Goal: Check status

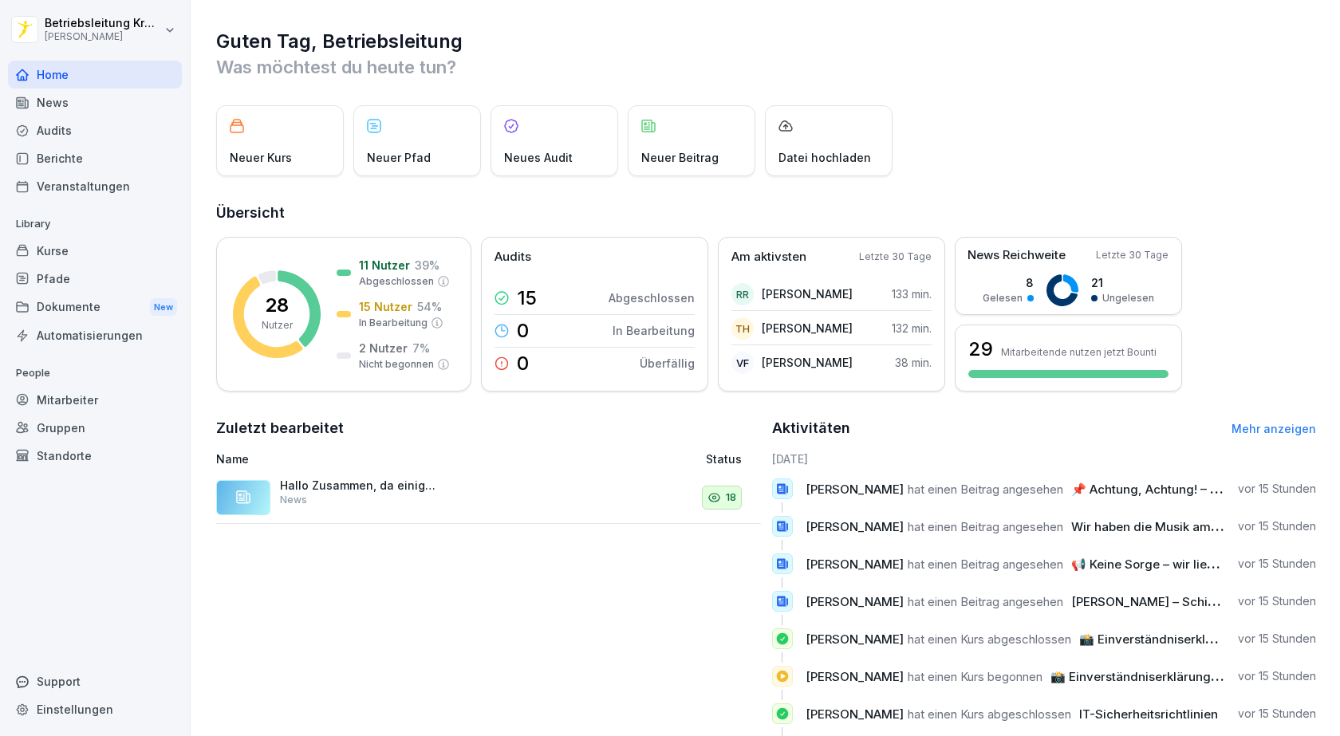
click at [81, 164] on div "Berichte" at bounding box center [95, 158] width 174 height 28
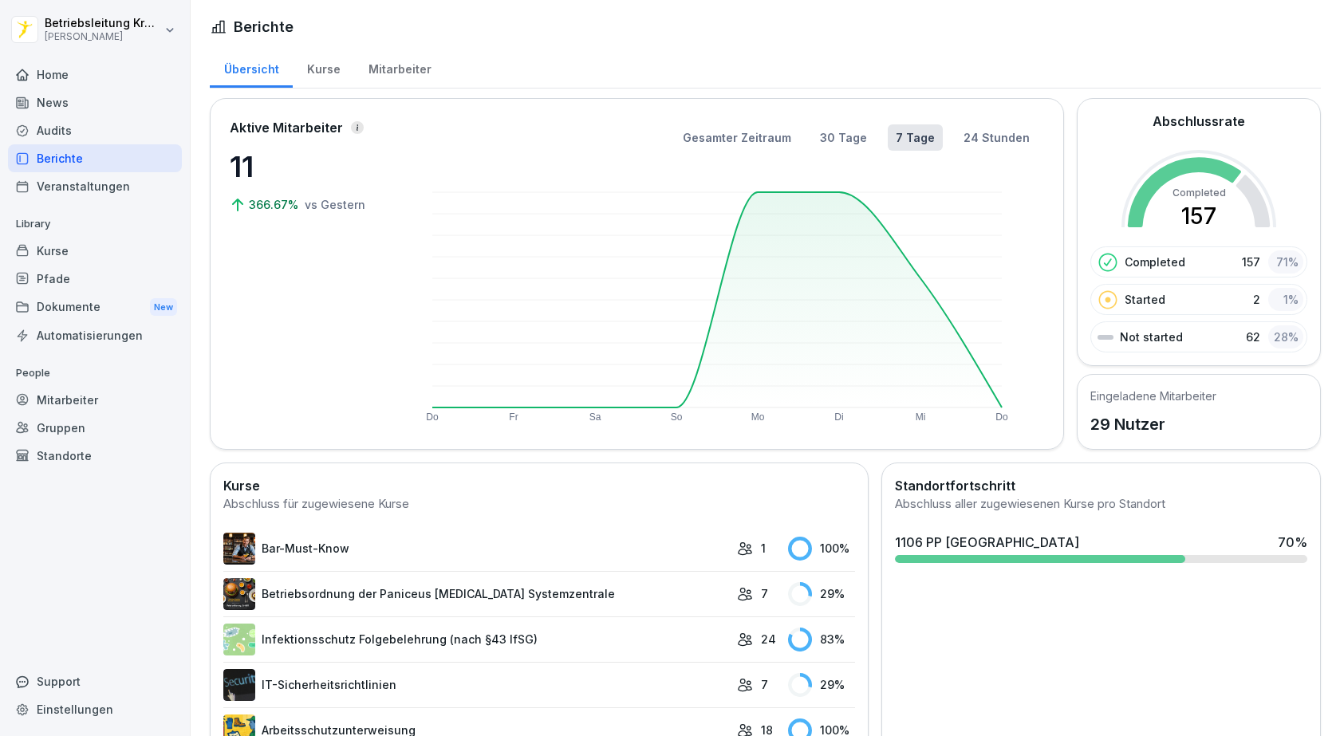
click at [1006, 550] on div "1106 PP [GEOGRAPHIC_DATA] 70 %" at bounding box center [1101, 542] width 412 height 19
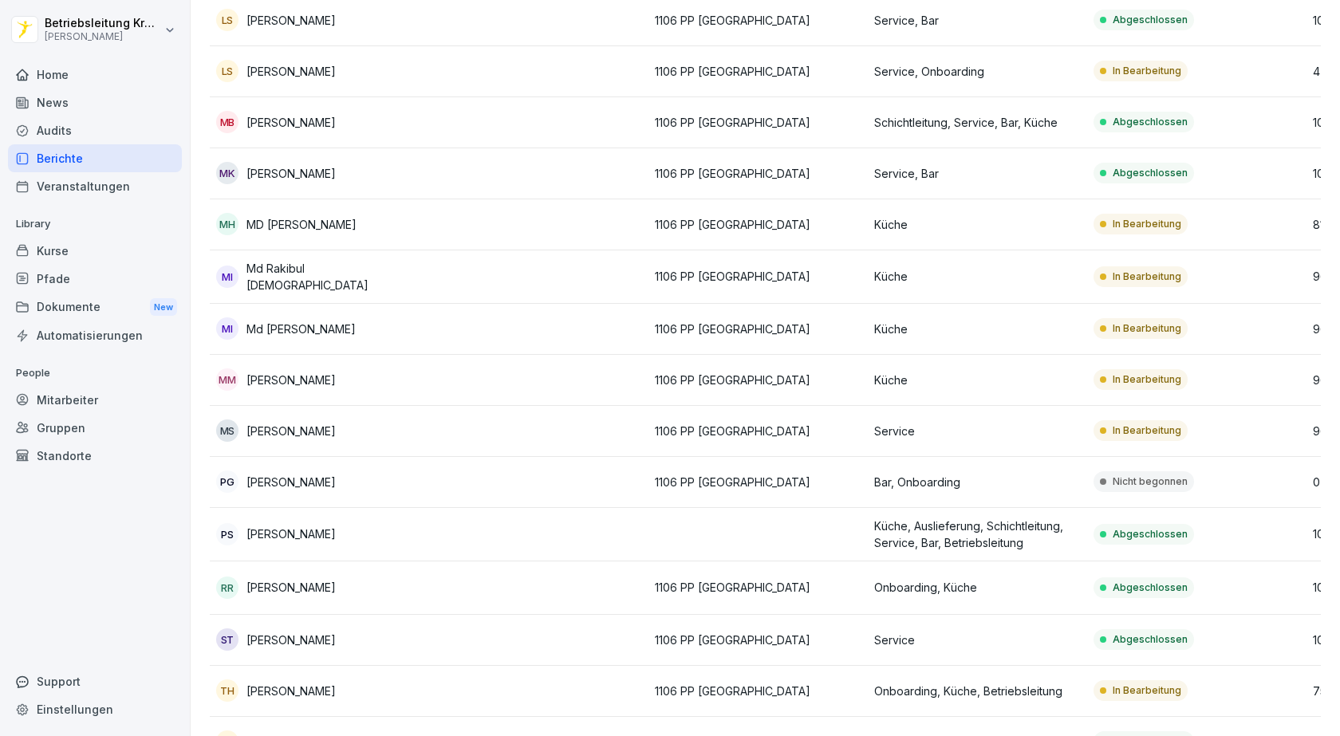
scroll to position [883, 0]
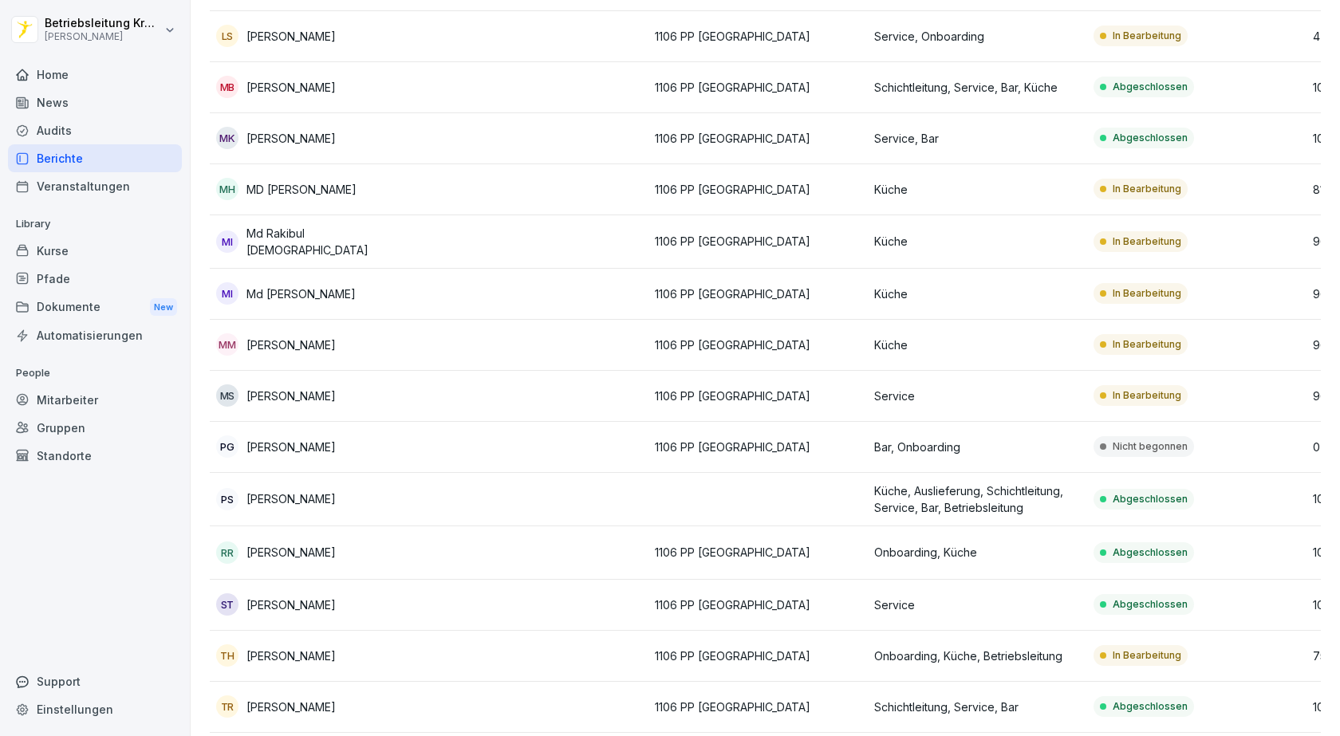
click at [60, 392] on div "Mitarbeiter" at bounding box center [95, 400] width 174 height 28
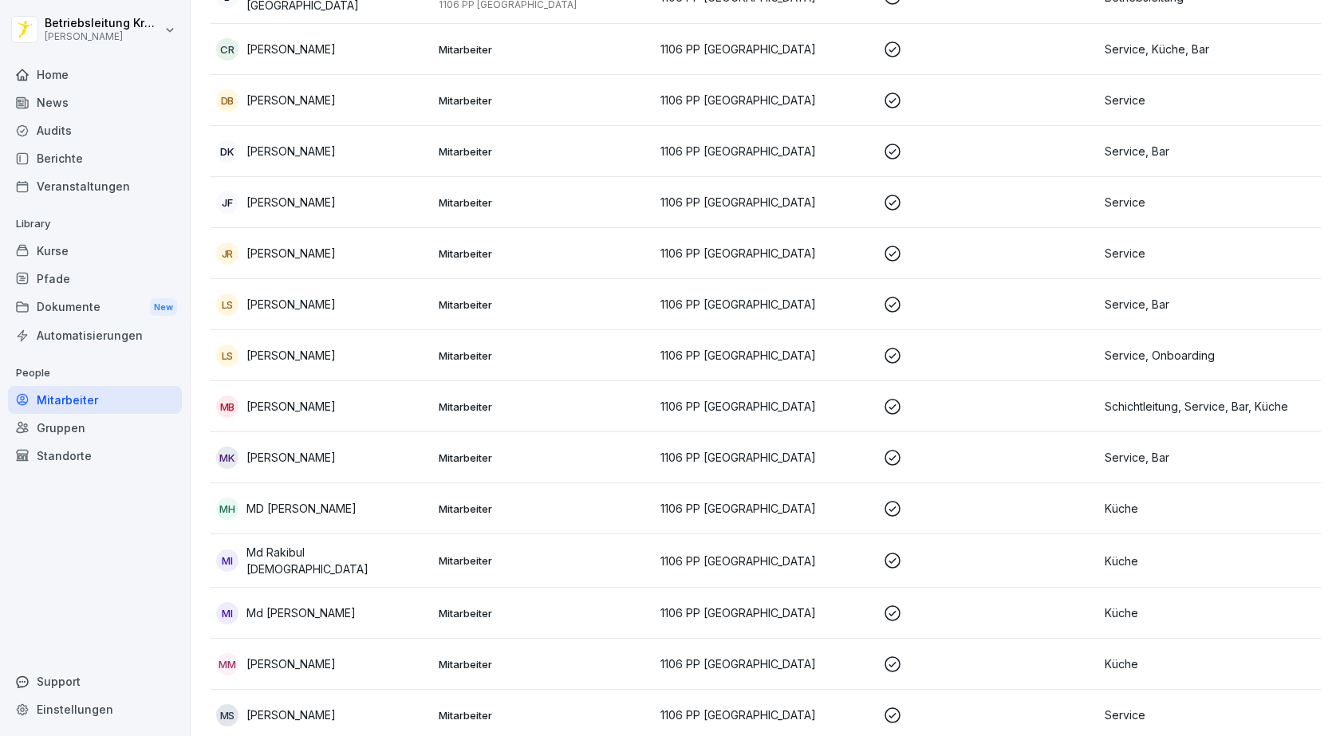
scroll to position [555, 0]
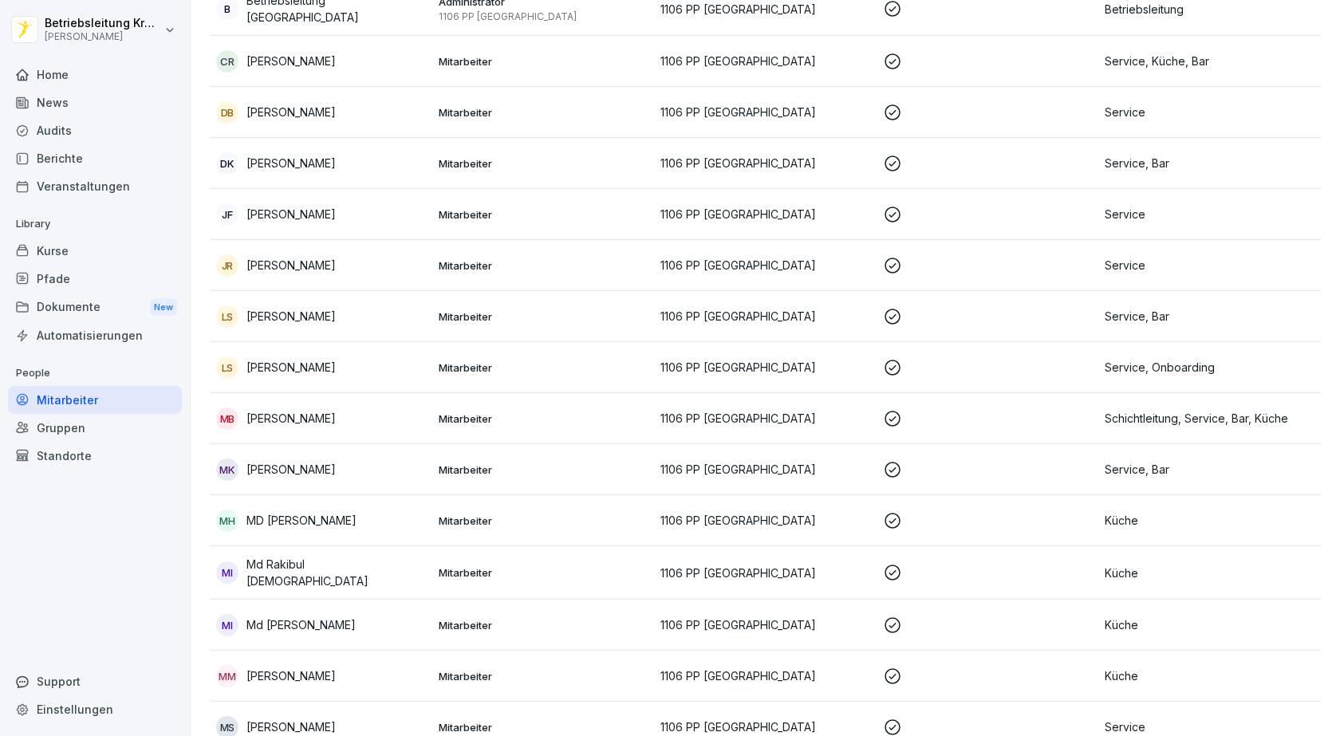
click at [71, 158] on div "Berichte" at bounding box center [95, 158] width 174 height 28
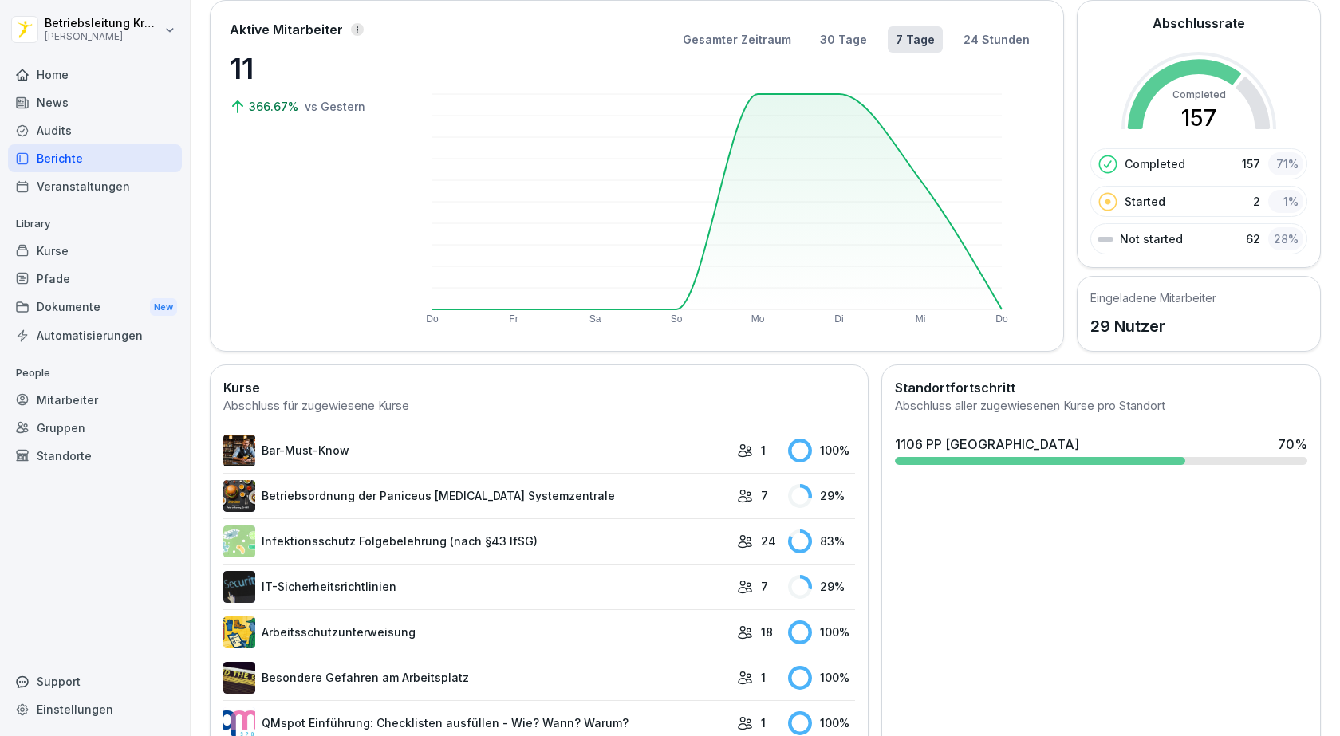
click at [73, 72] on div "Home" at bounding box center [95, 75] width 174 height 28
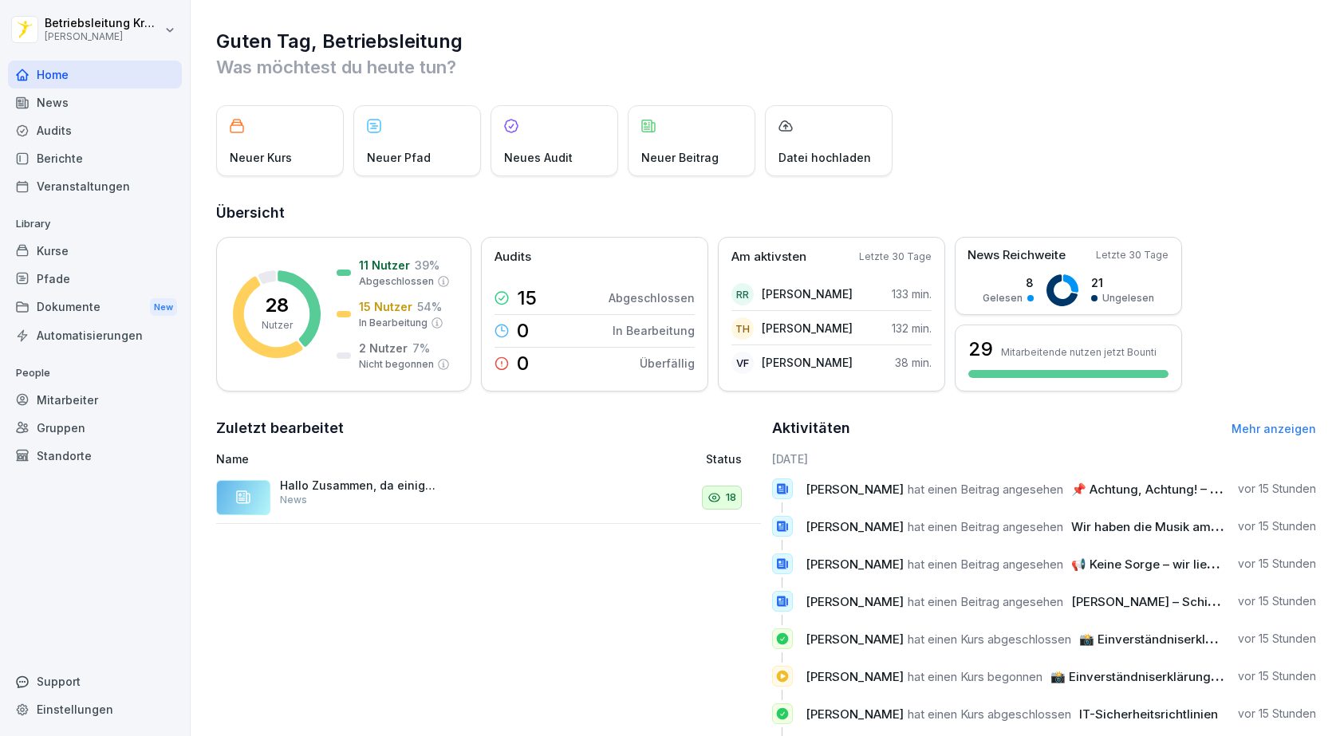
click at [61, 165] on div "Berichte" at bounding box center [95, 158] width 174 height 28
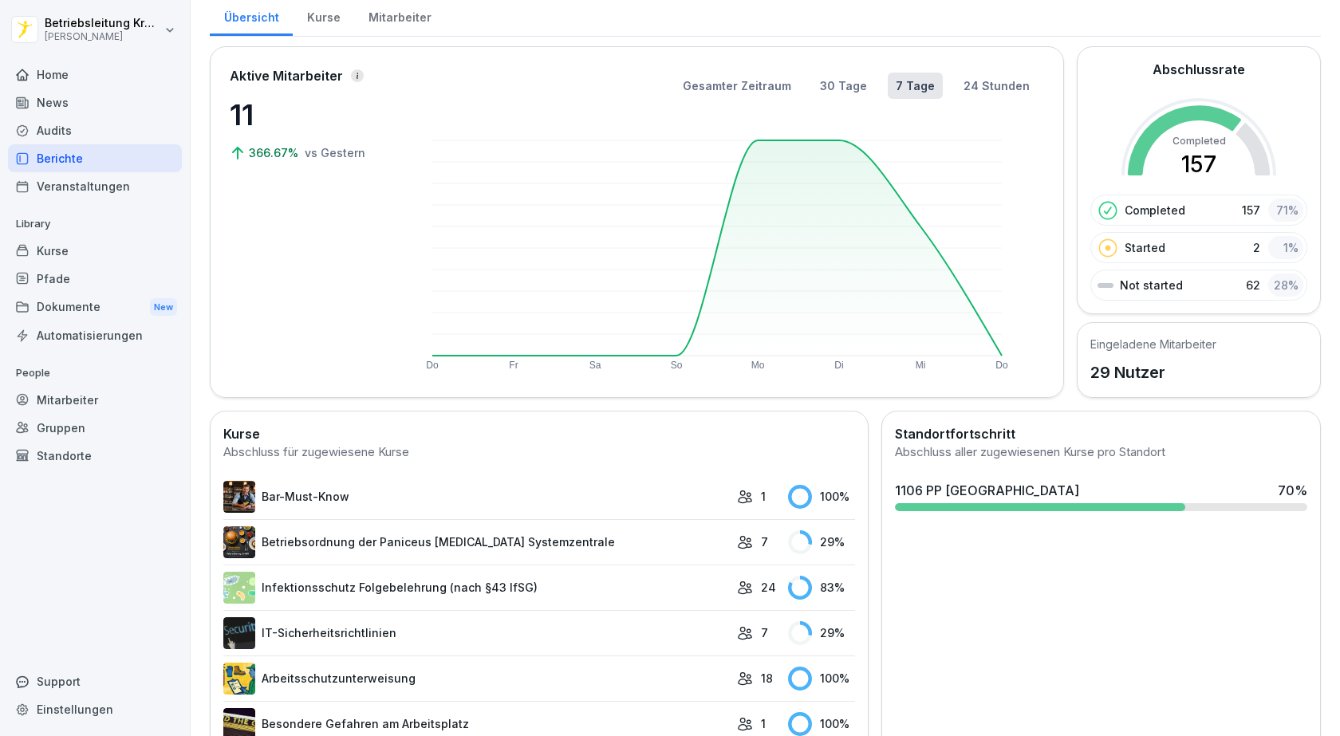
scroll to position [80, 0]
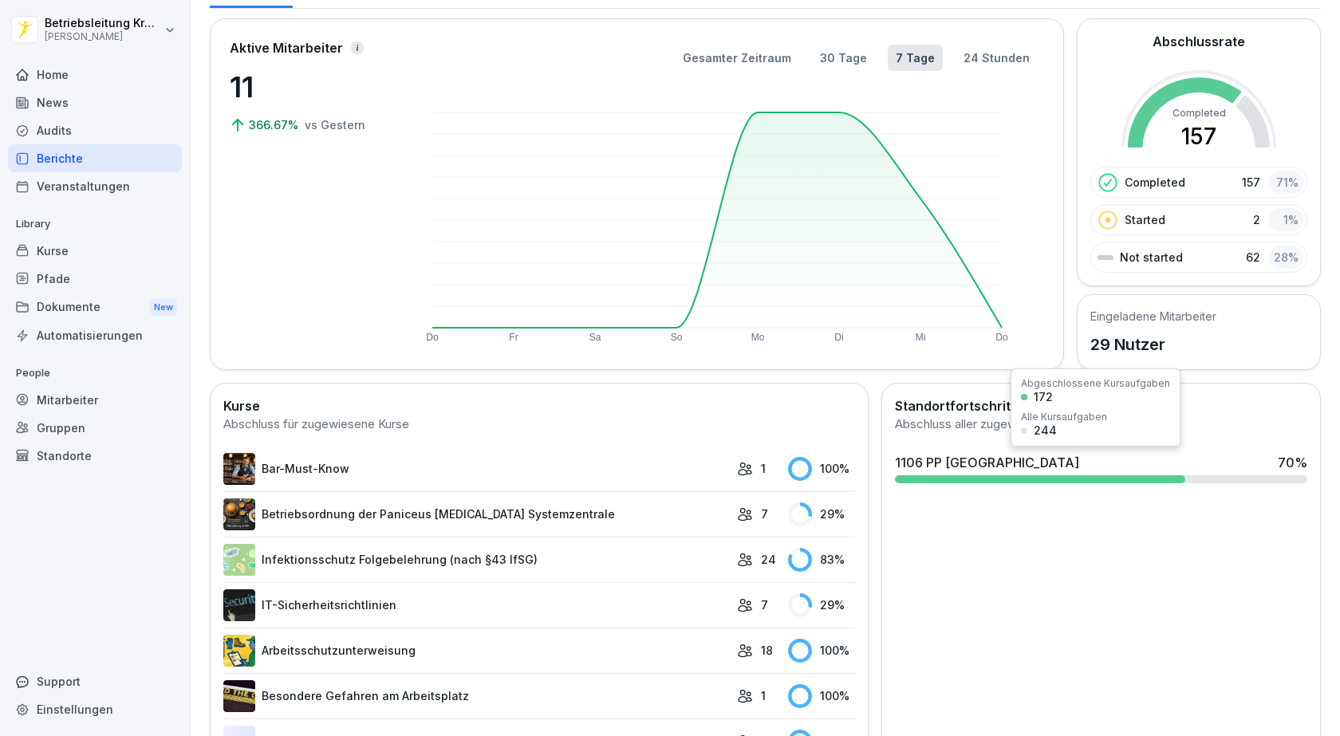
click at [1263, 474] on div "1106 PP [GEOGRAPHIC_DATA] 70 %" at bounding box center [1101, 468] width 425 height 43
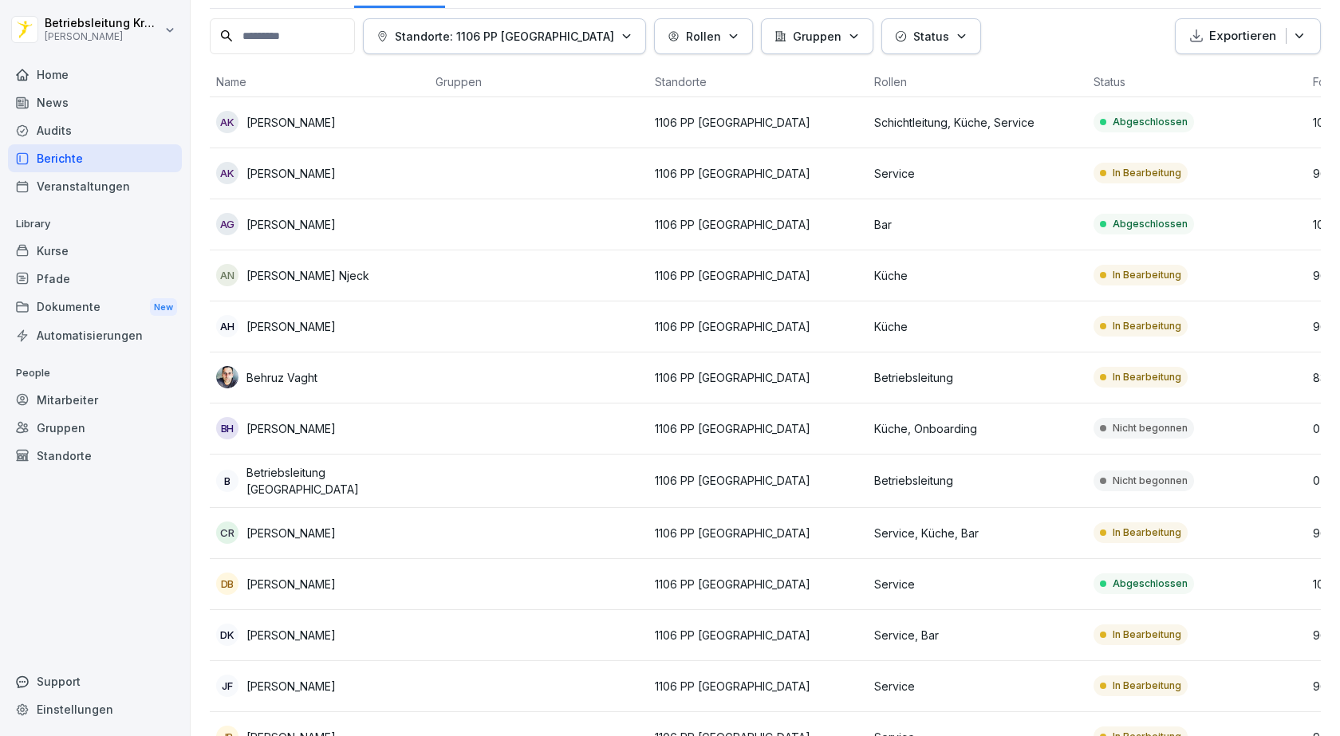
click at [1130, 183] on div "In Bearbeitung" at bounding box center [1141, 173] width 94 height 21
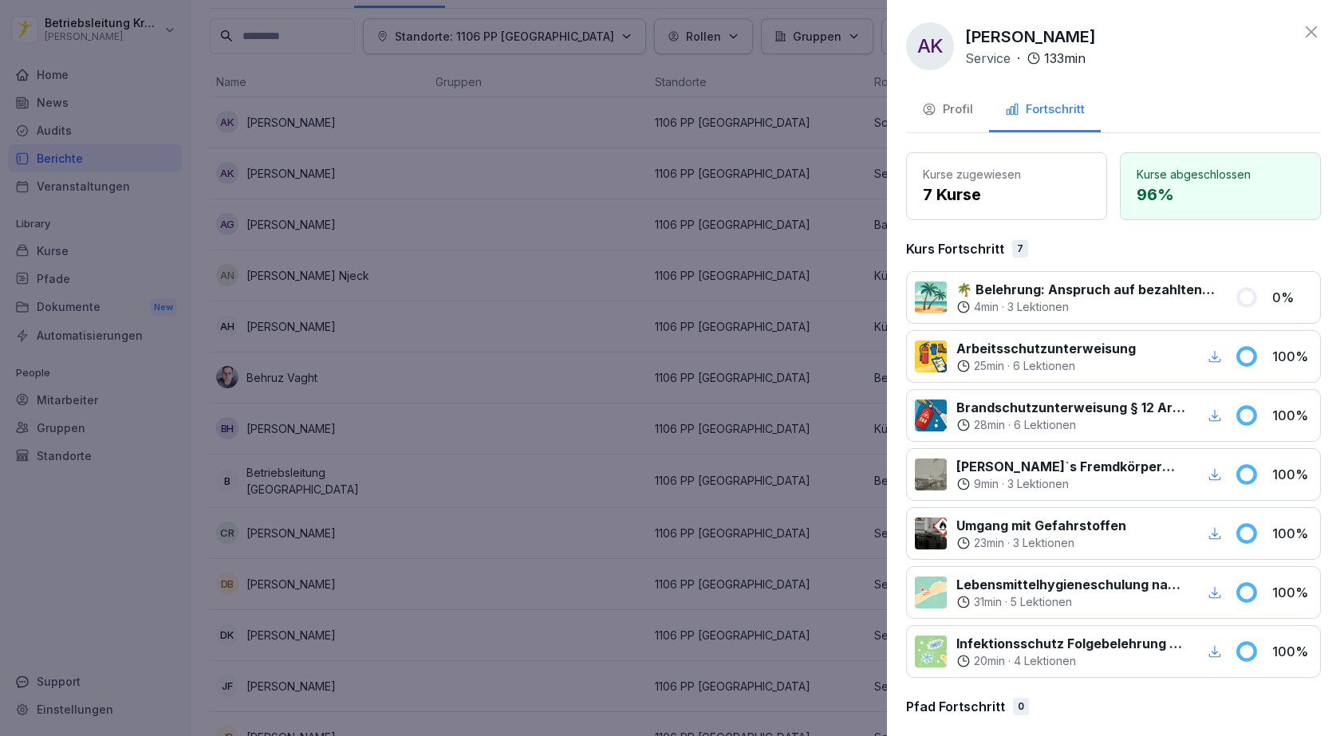
click at [592, 301] on div at bounding box center [670, 368] width 1340 height 736
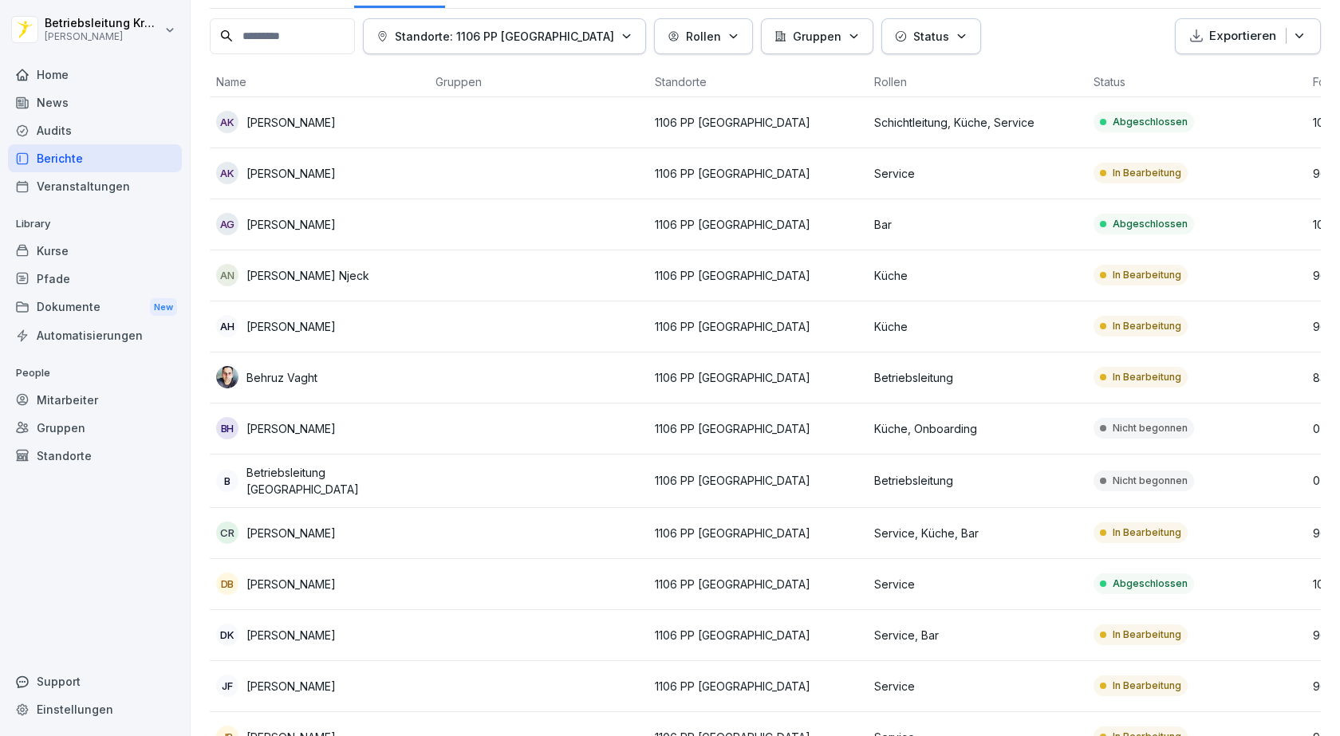
click at [1133, 275] on p "In Bearbeitung" at bounding box center [1147, 275] width 69 height 14
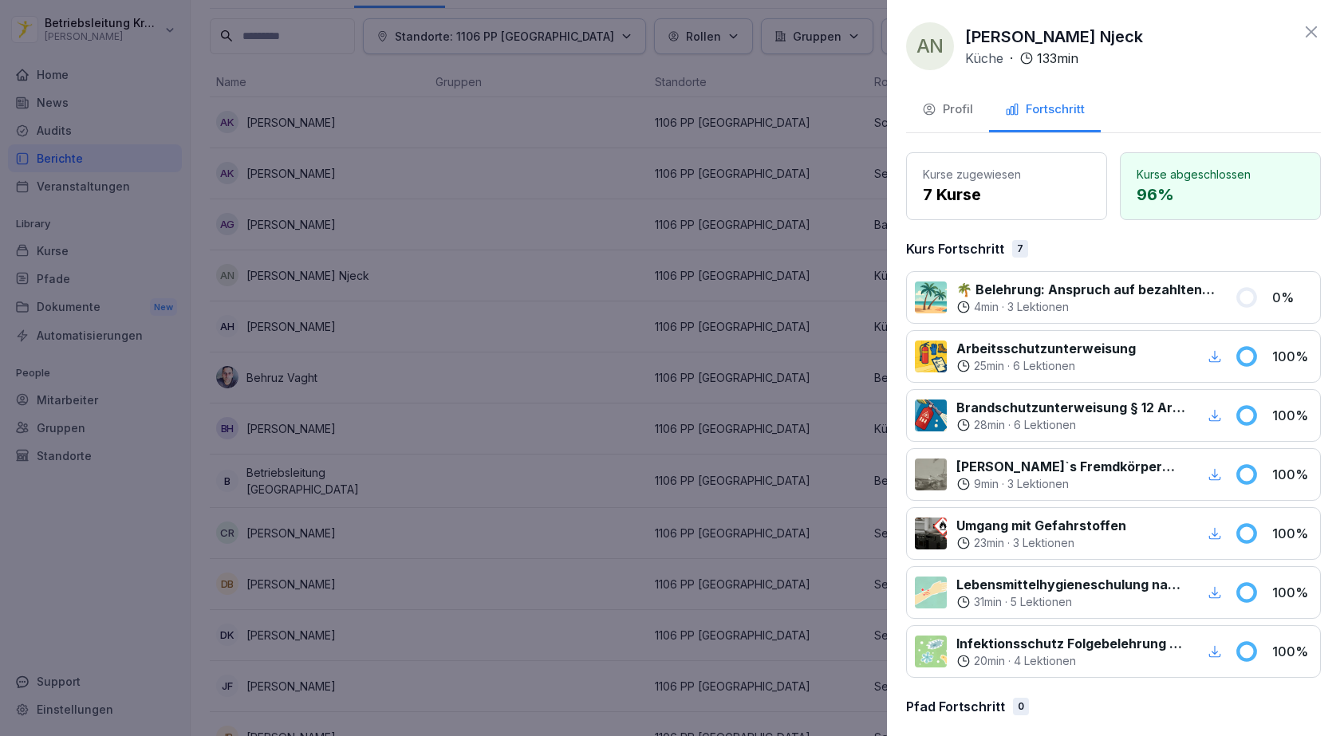
click at [548, 352] on div at bounding box center [670, 368] width 1340 height 736
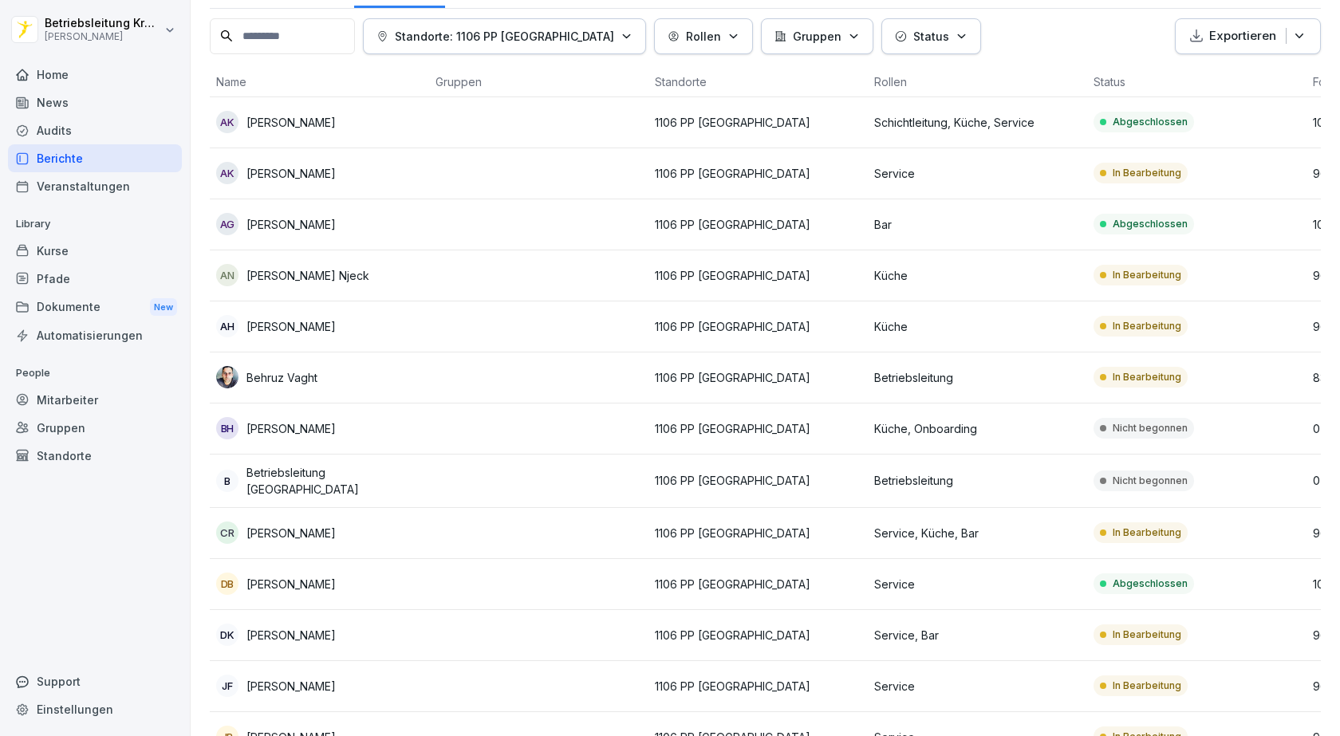
click at [1149, 333] on p "In Bearbeitung" at bounding box center [1147, 326] width 69 height 14
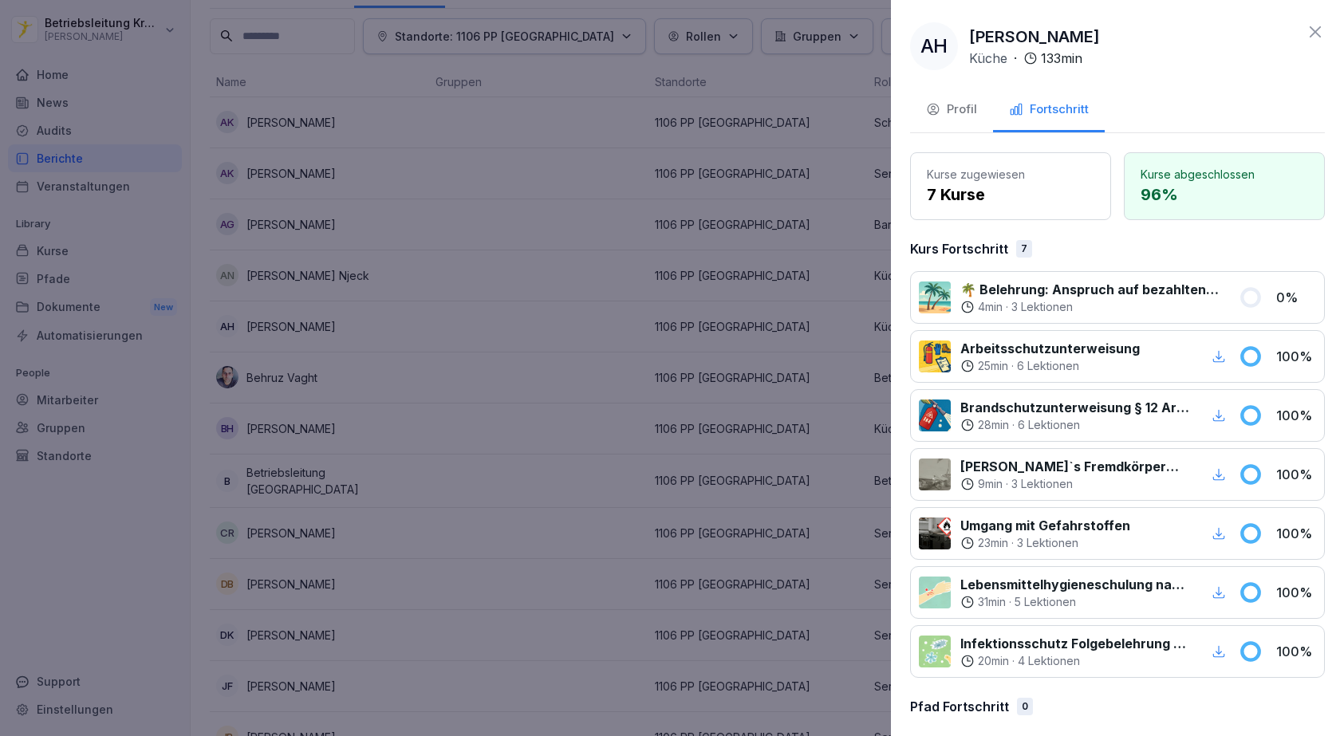
click at [475, 372] on div at bounding box center [670, 368] width 1340 height 736
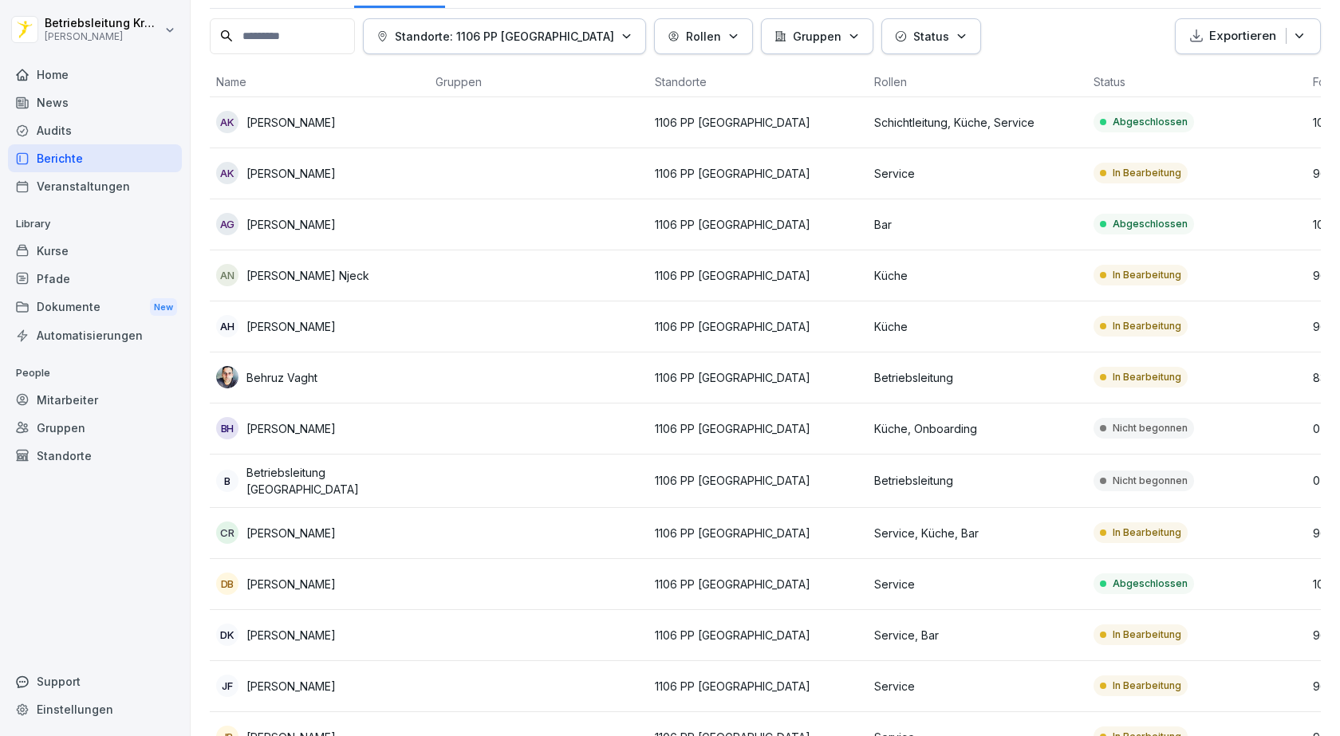
click at [1151, 382] on p "In Bearbeitung" at bounding box center [1147, 377] width 69 height 14
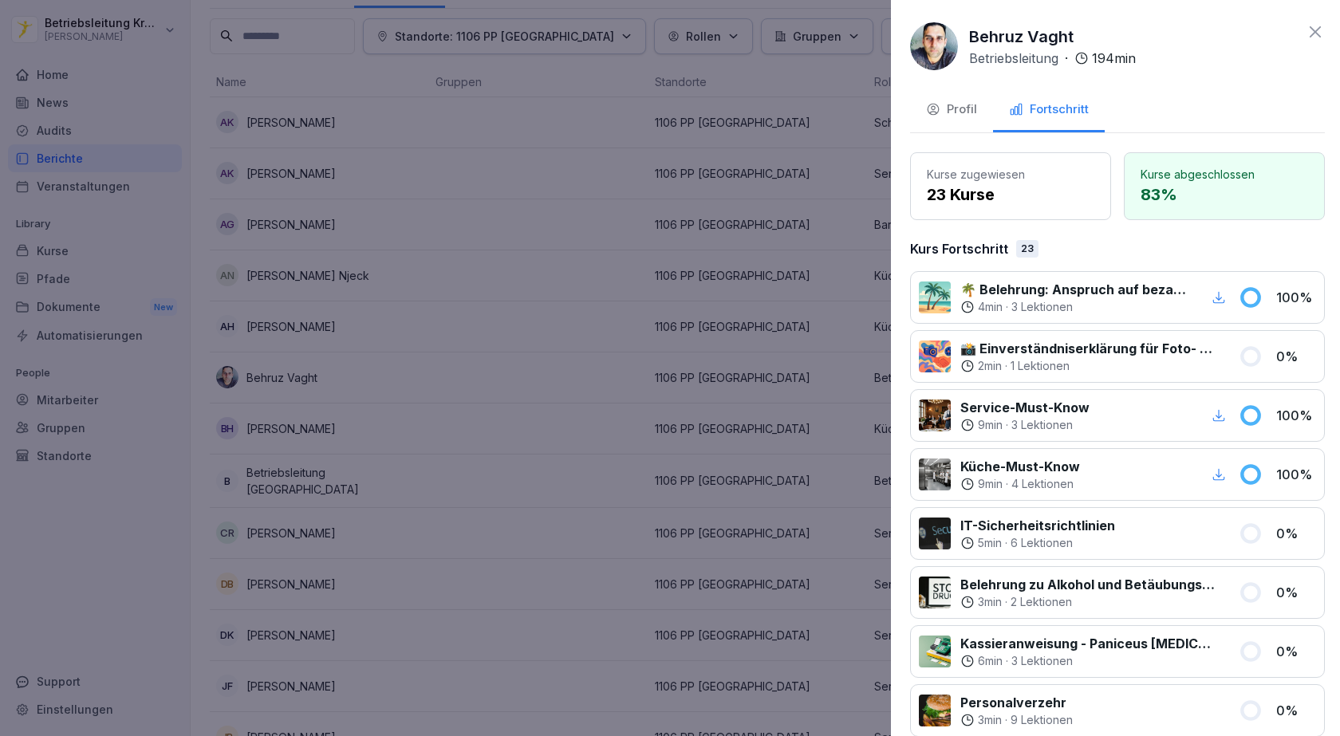
click at [554, 381] on div at bounding box center [670, 368] width 1340 height 736
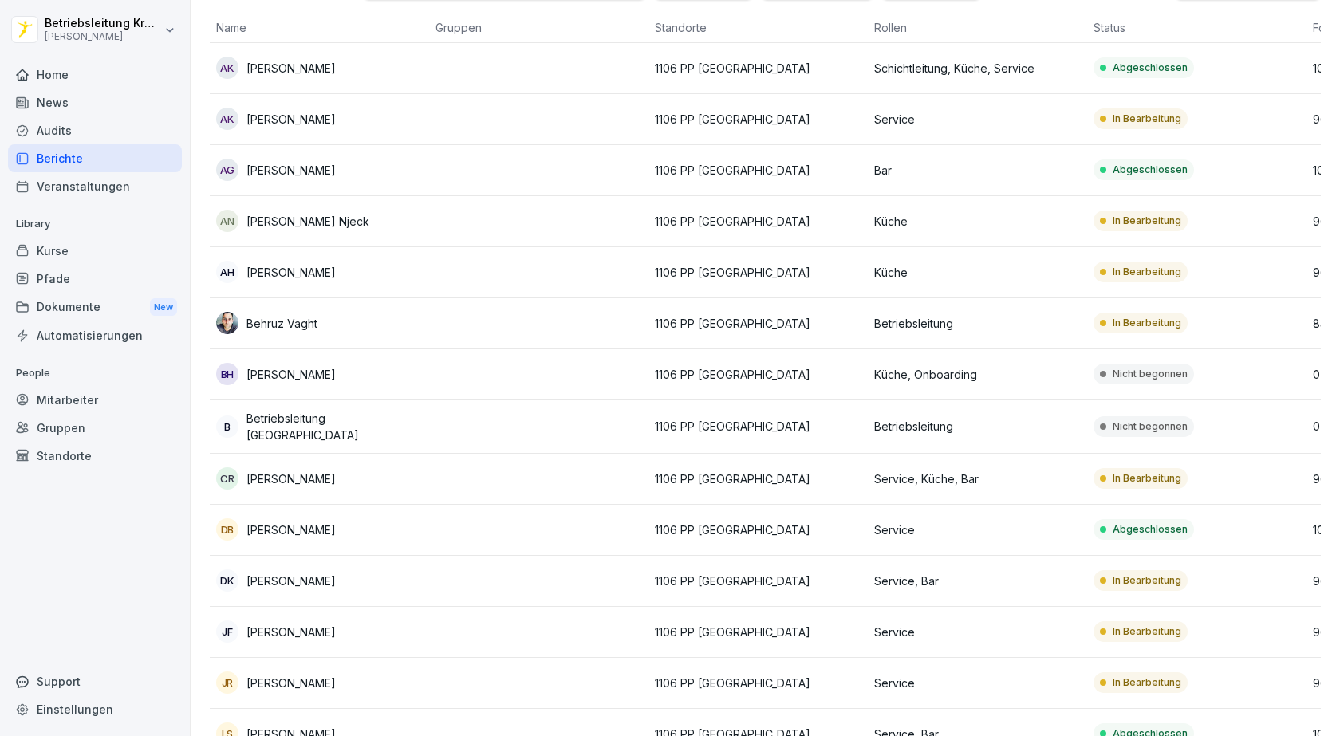
scroll to position [160, 0]
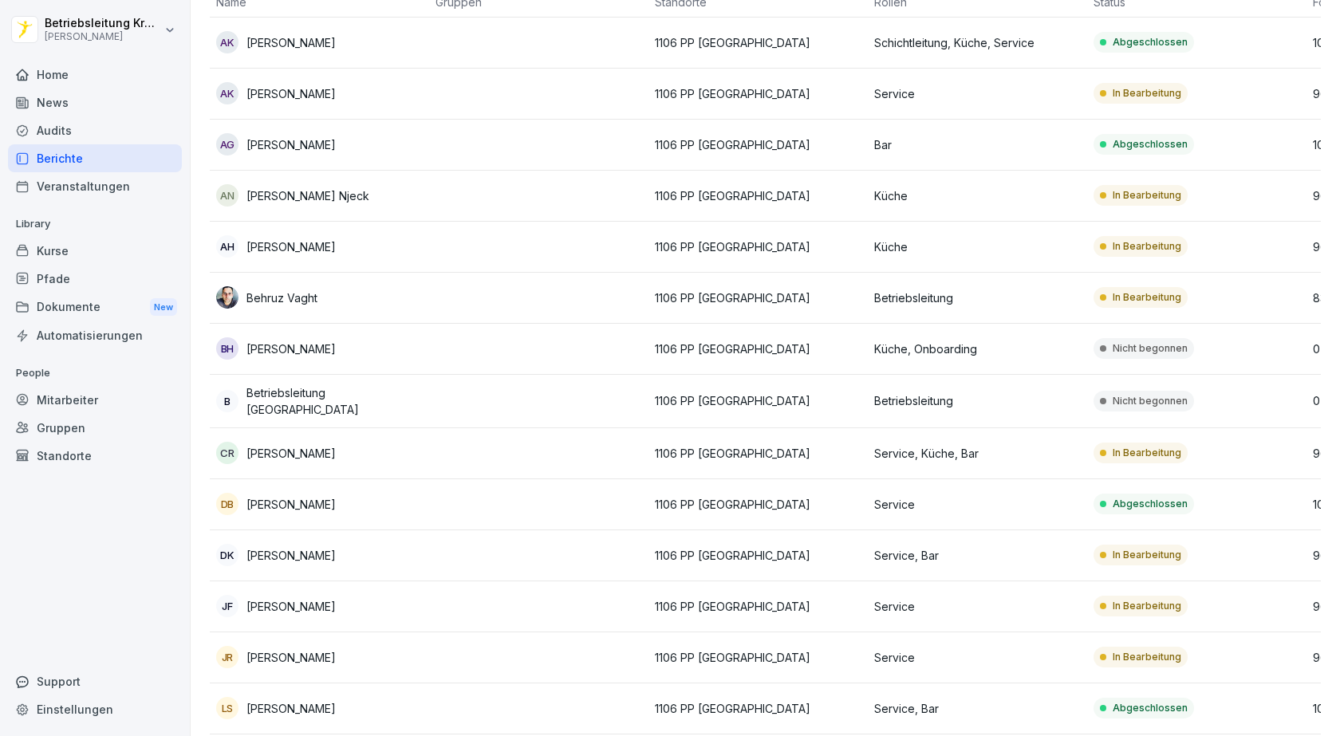
click at [1153, 356] on div "Nicht begonnen" at bounding box center [1144, 348] width 101 height 21
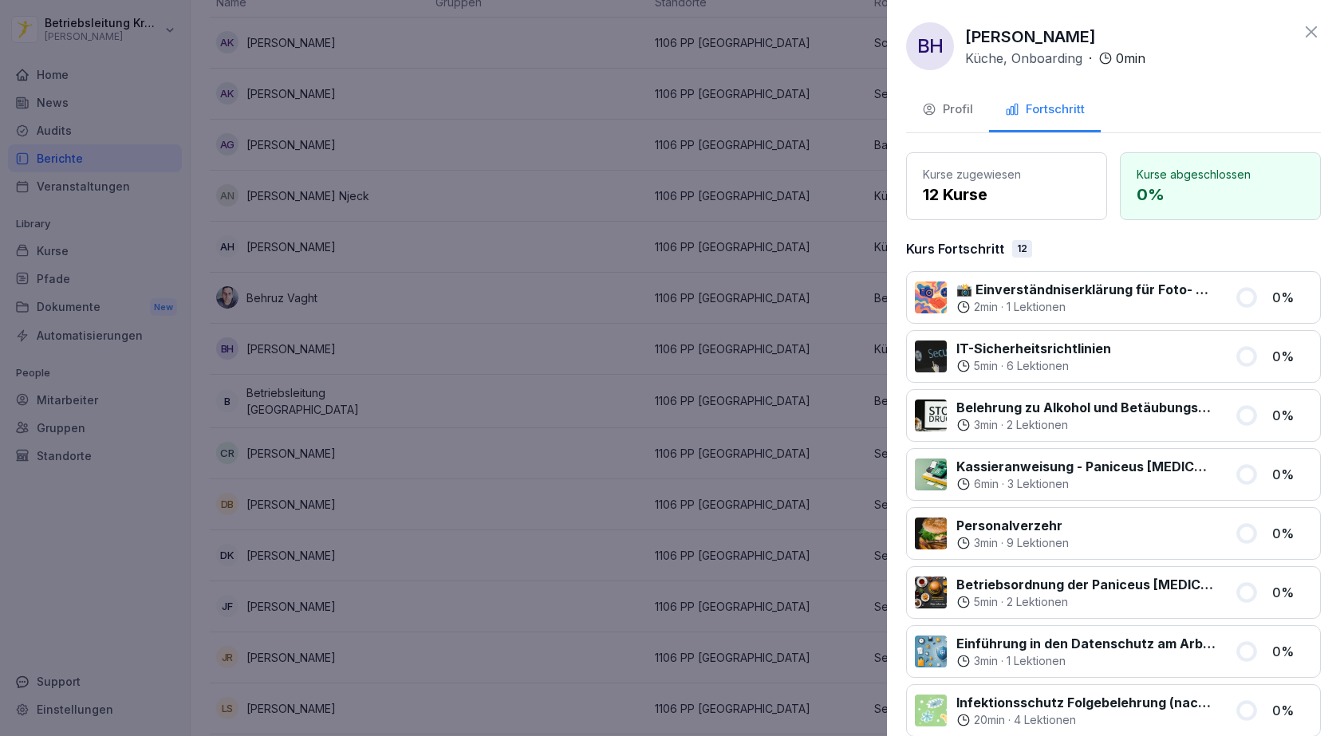
click at [966, 203] on p "12 Kurse" at bounding box center [1007, 195] width 168 height 24
click at [959, 101] on div "Profil" at bounding box center [947, 110] width 51 height 18
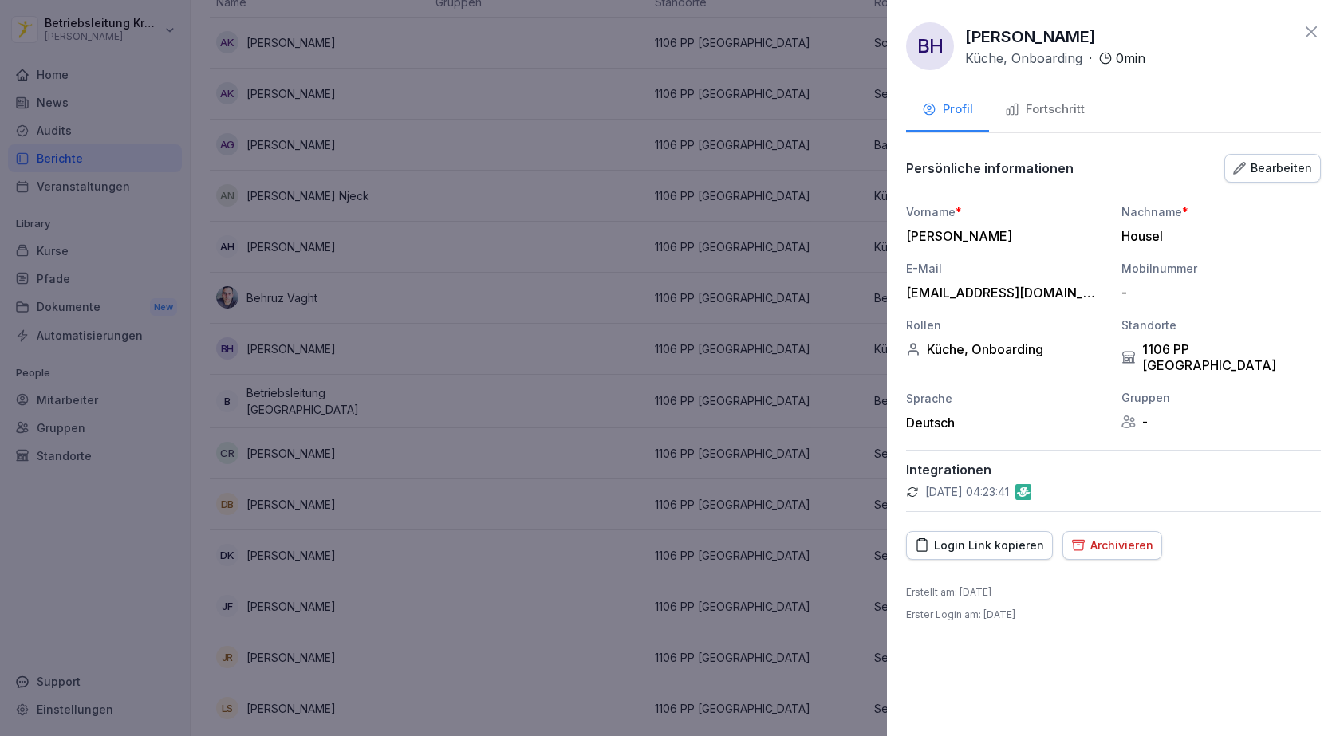
click at [1055, 103] on div "Fortschritt" at bounding box center [1045, 110] width 80 height 18
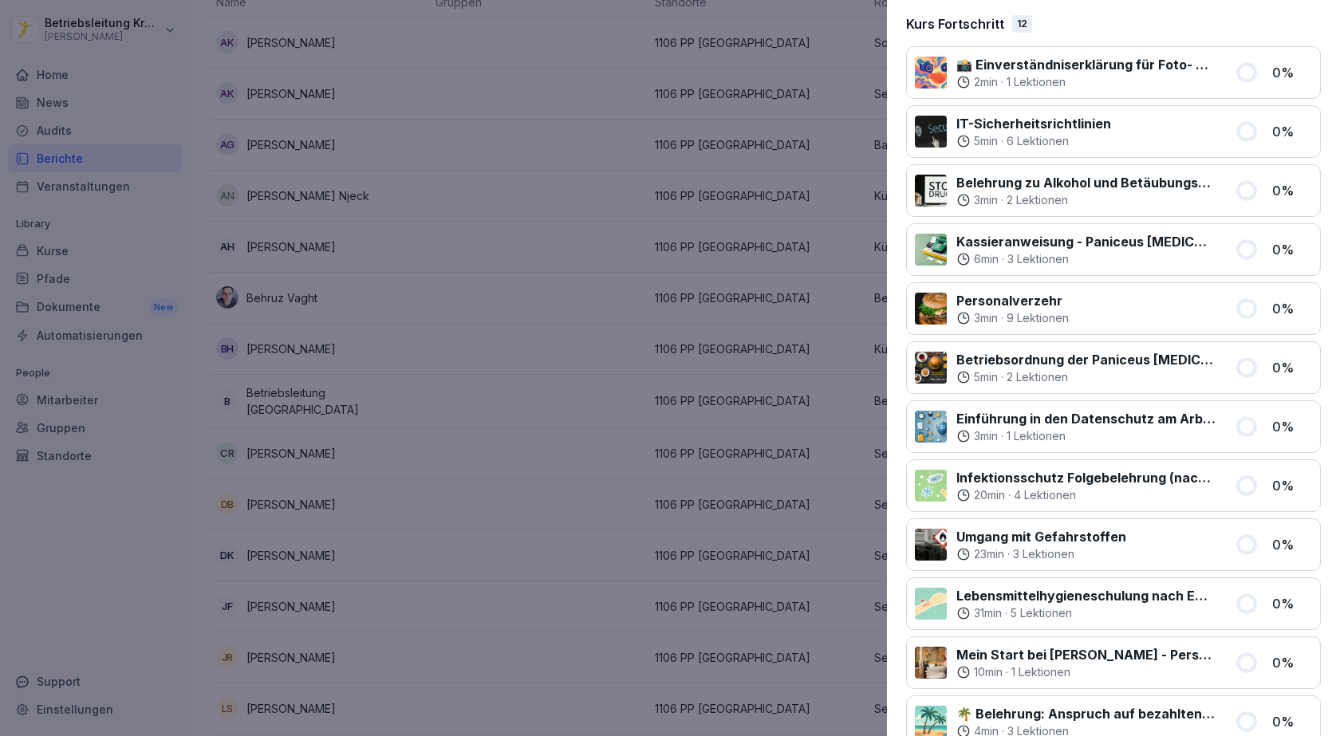
scroll to position [0, 0]
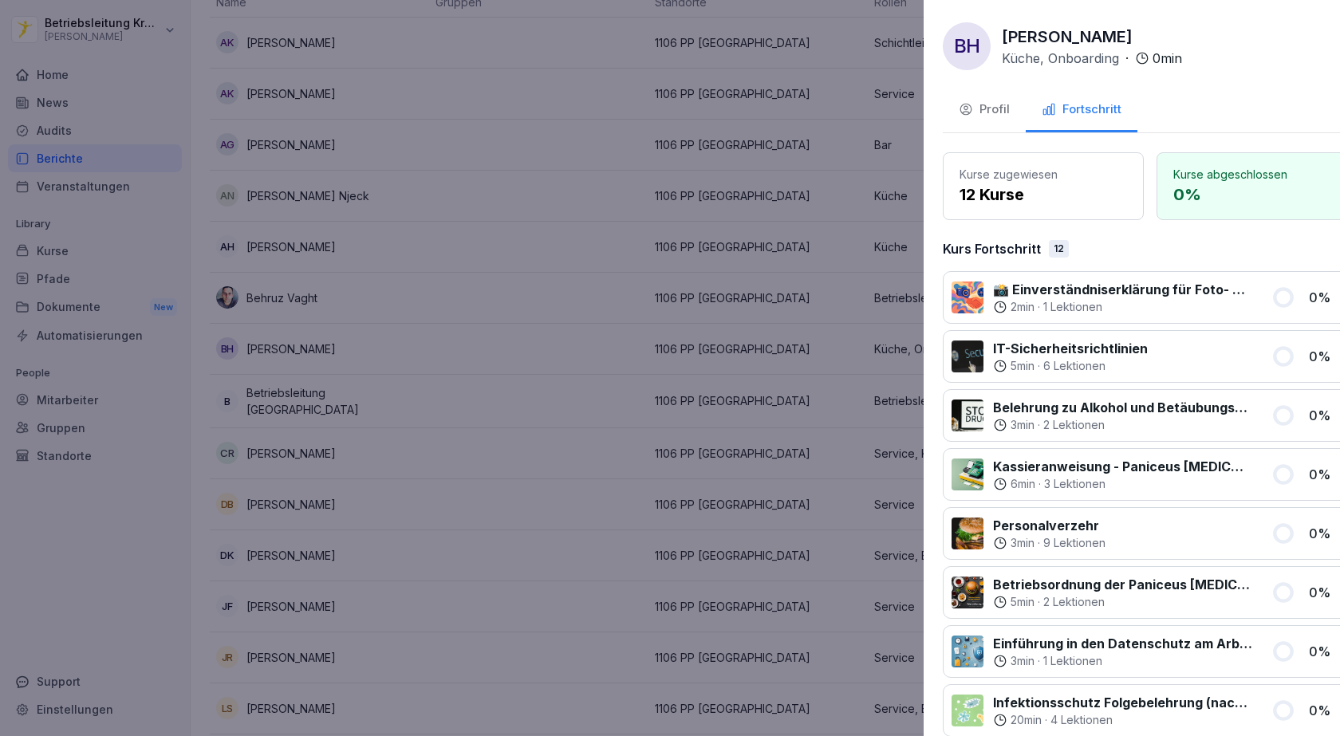
click at [548, 295] on div at bounding box center [670, 368] width 1340 height 736
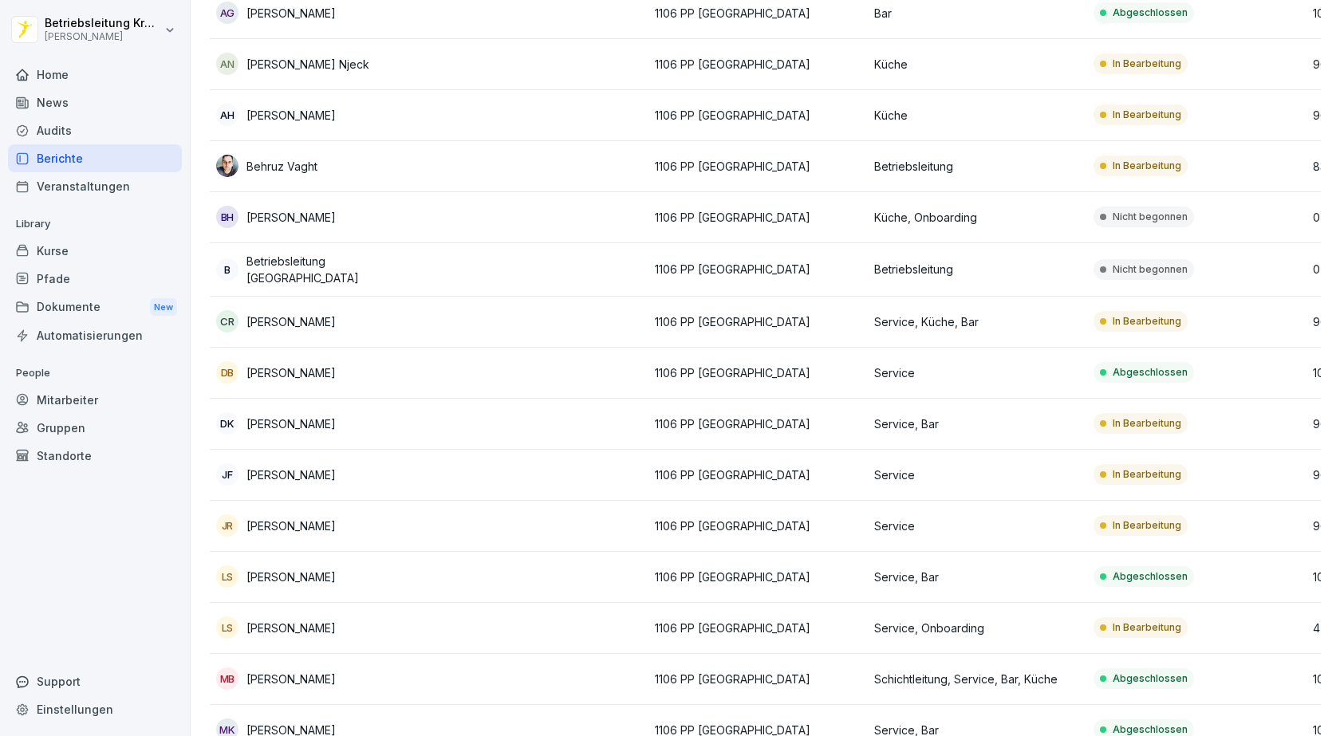
scroll to position [319, 0]
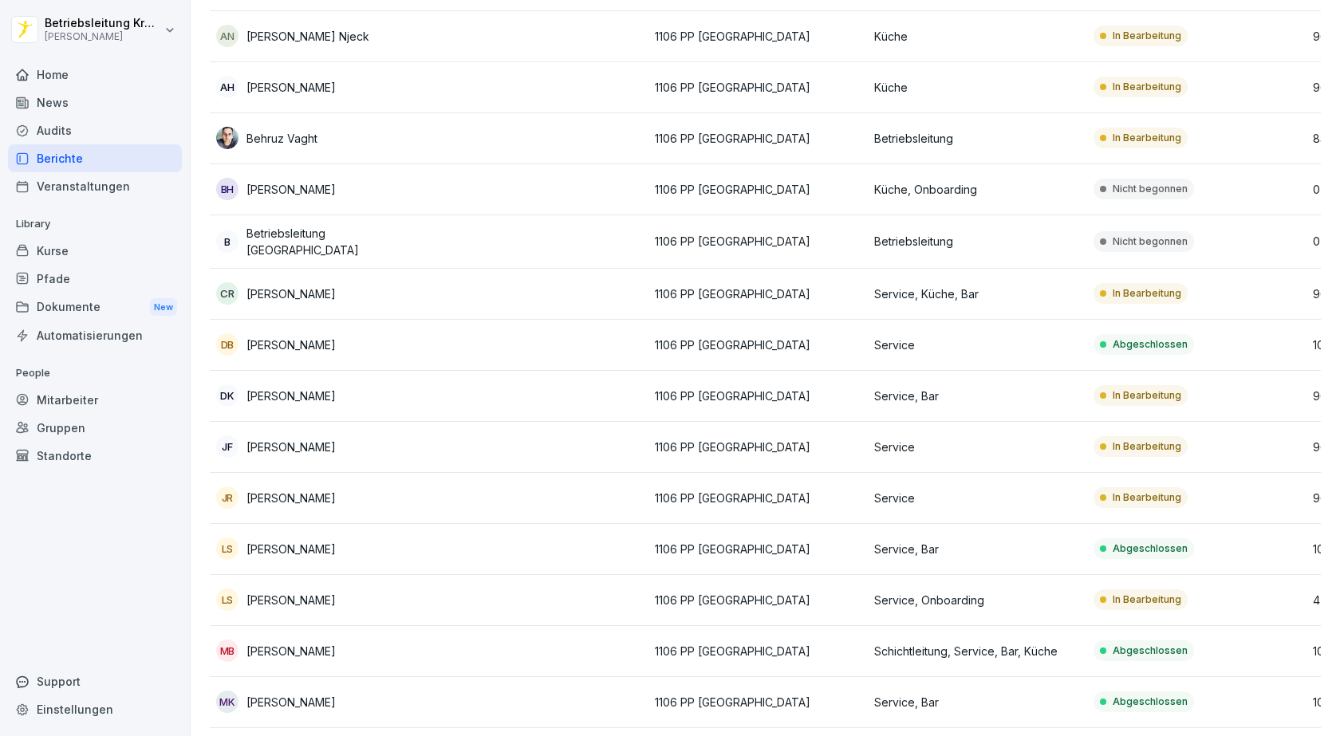
click at [1087, 295] on td "Service, Küche, Bar" at bounding box center [977, 294] width 219 height 51
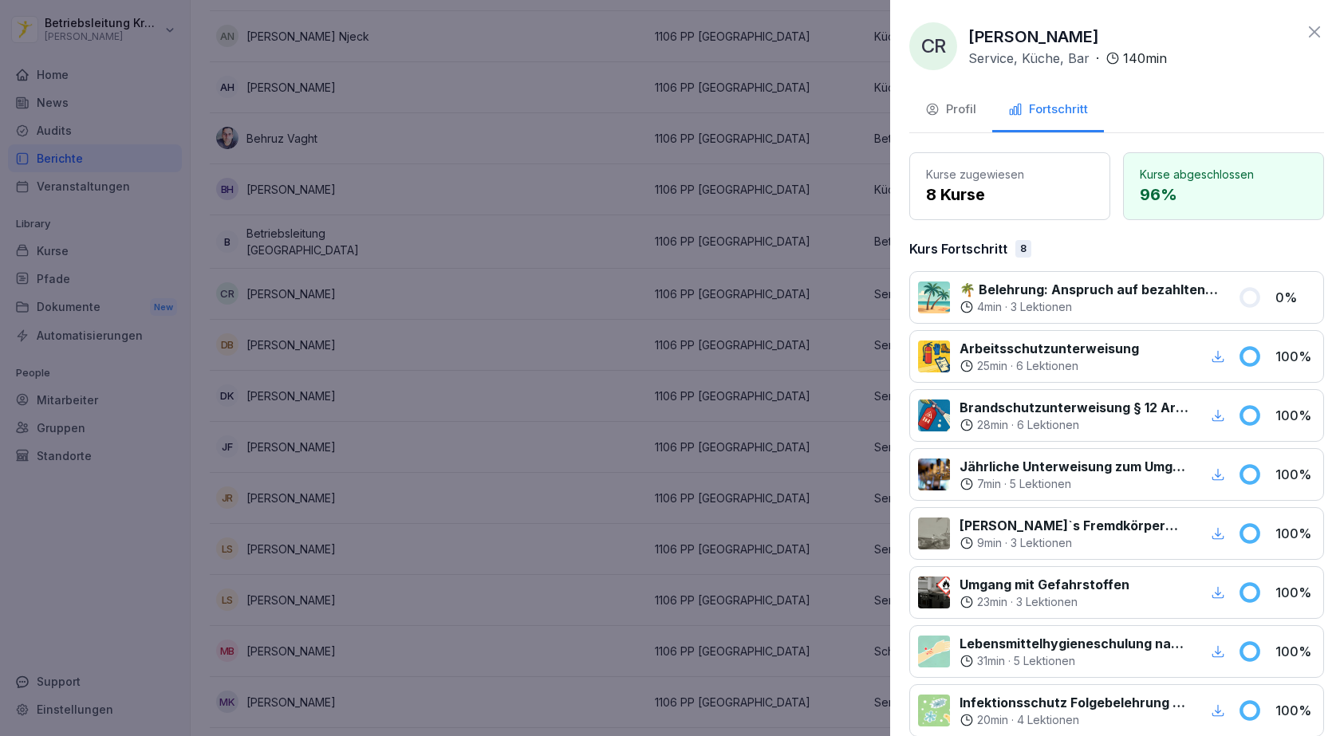
click at [674, 293] on div at bounding box center [670, 368] width 1340 height 736
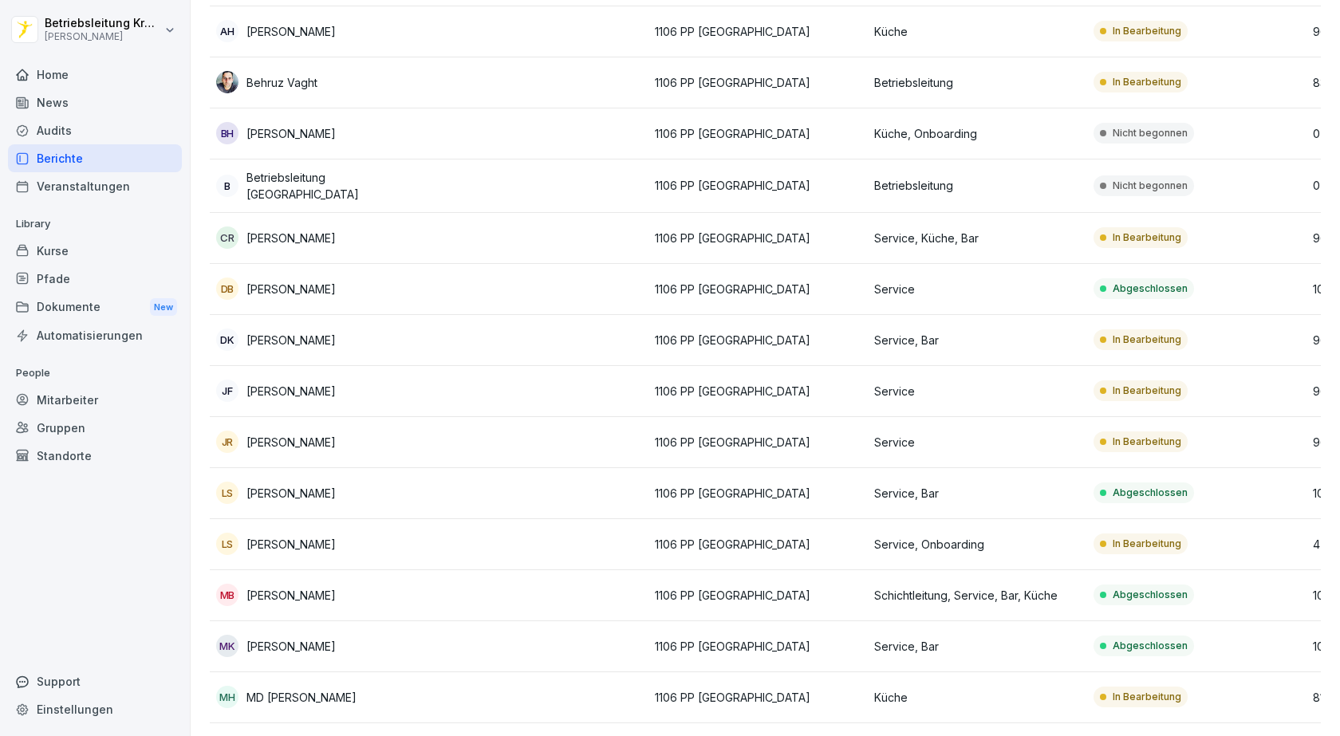
scroll to position [399, 0]
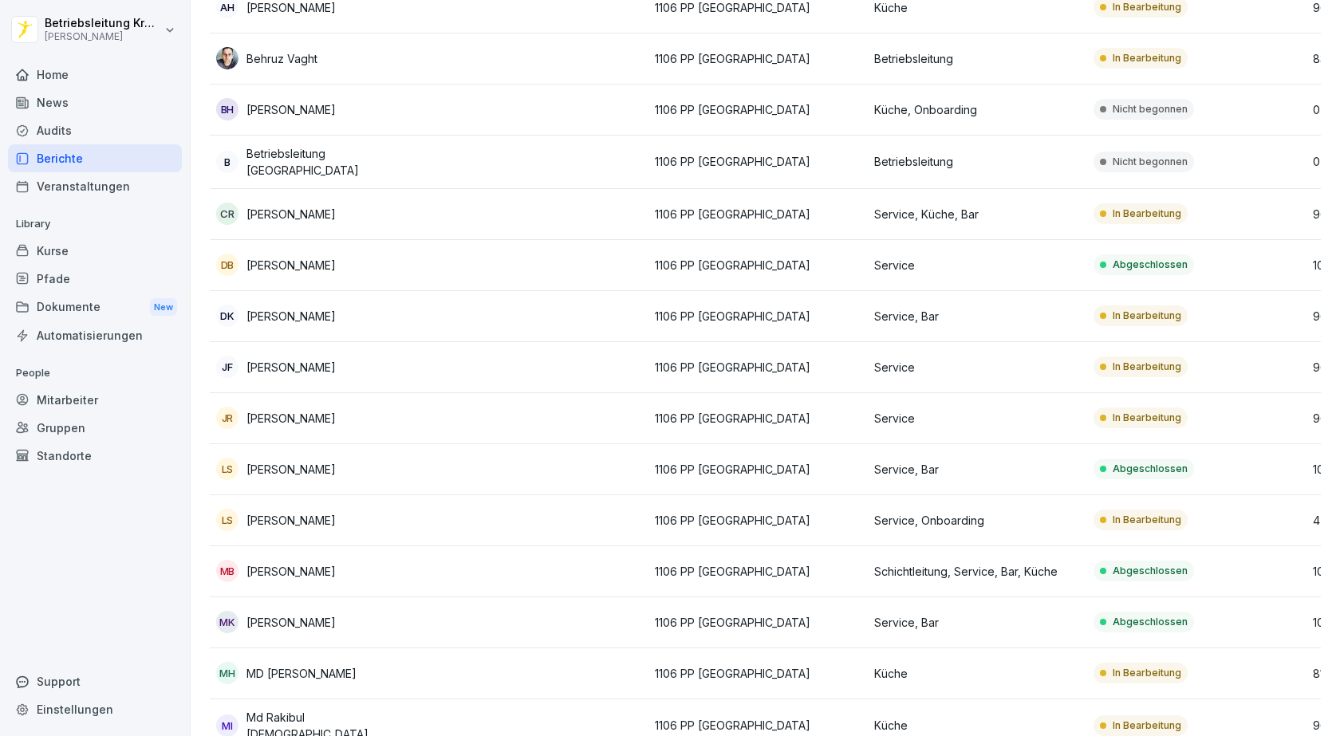
click at [662, 314] on p "1106 PP [GEOGRAPHIC_DATA]" at bounding box center [758, 316] width 207 height 17
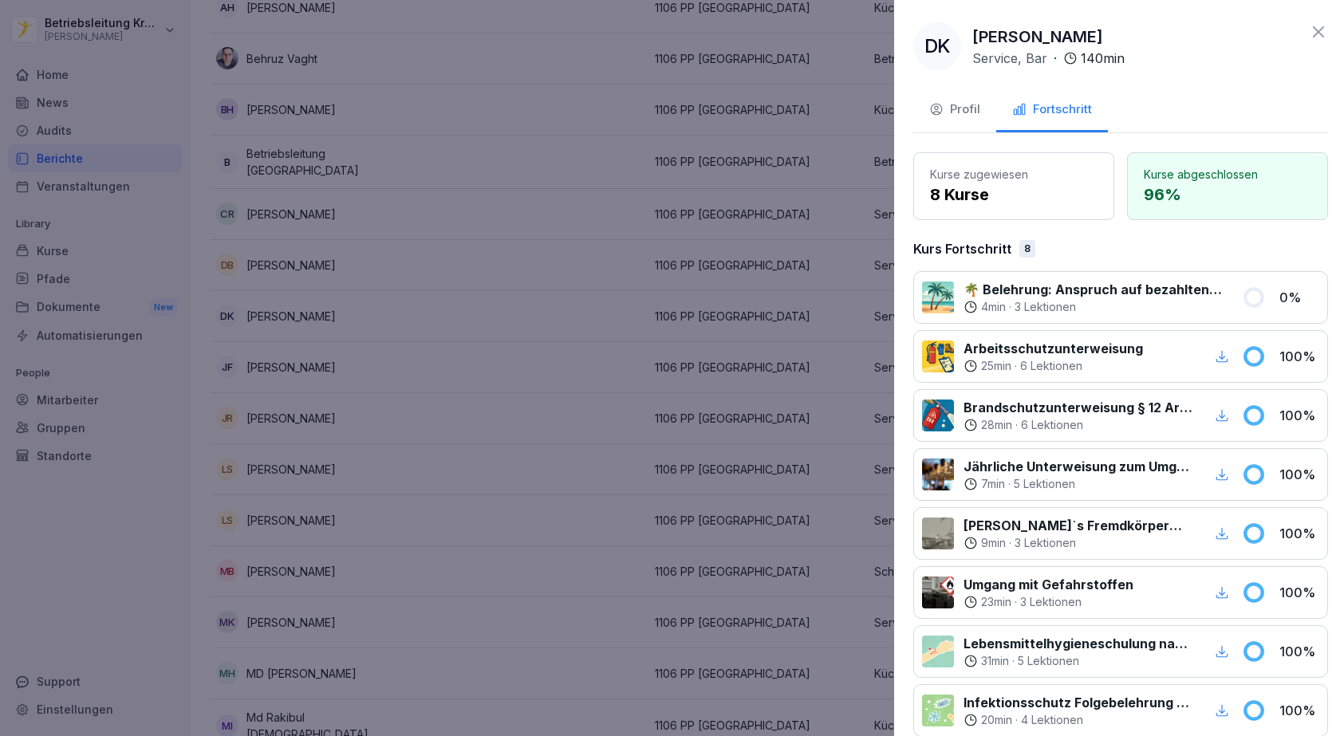
drag, startPoint x: 518, startPoint y: 314, endPoint x: 930, endPoint y: 353, distance: 414.3
click at [521, 314] on div at bounding box center [670, 368] width 1340 height 736
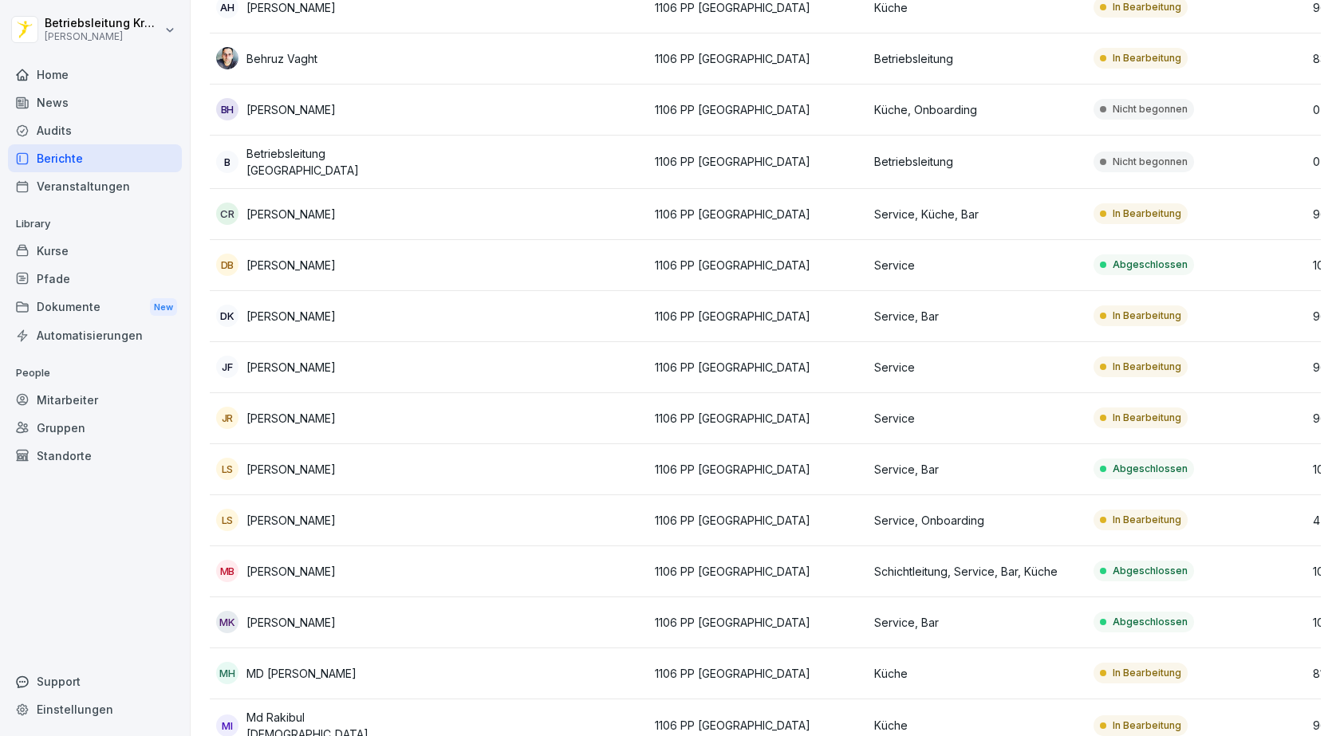
click at [815, 419] on p "1106 PP [GEOGRAPHIC_DATA]" at bounding box center [758, 418] width 207 height 17
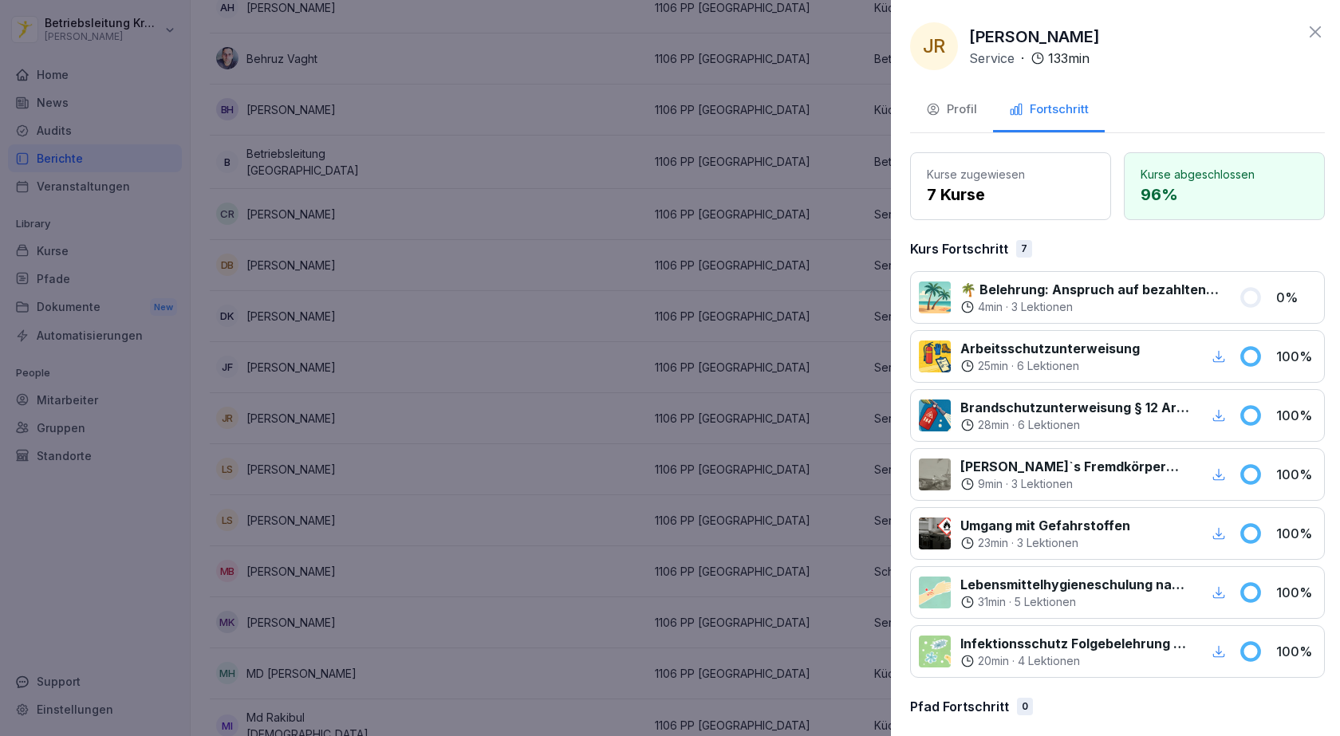
click at [557, 388] on div at bounding box center [670, 368] width 1340 height 736
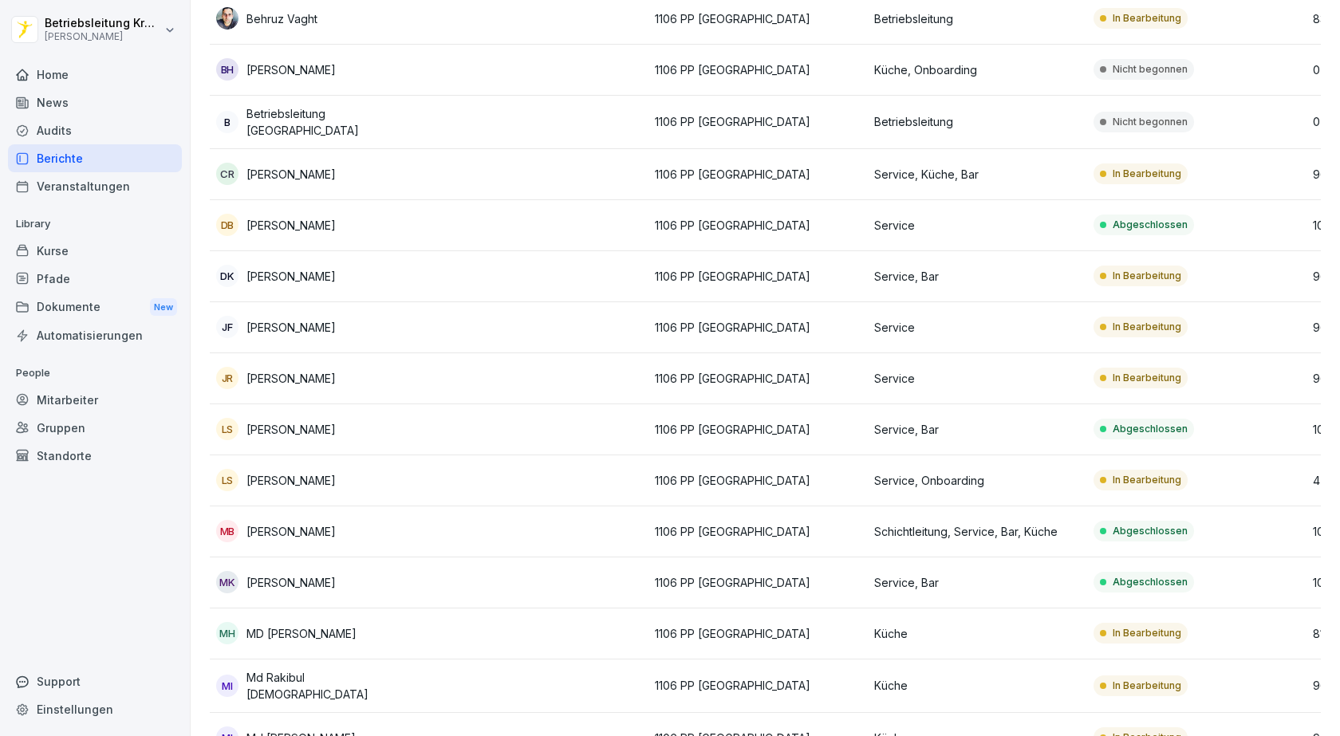
scroll to position [479, 0]
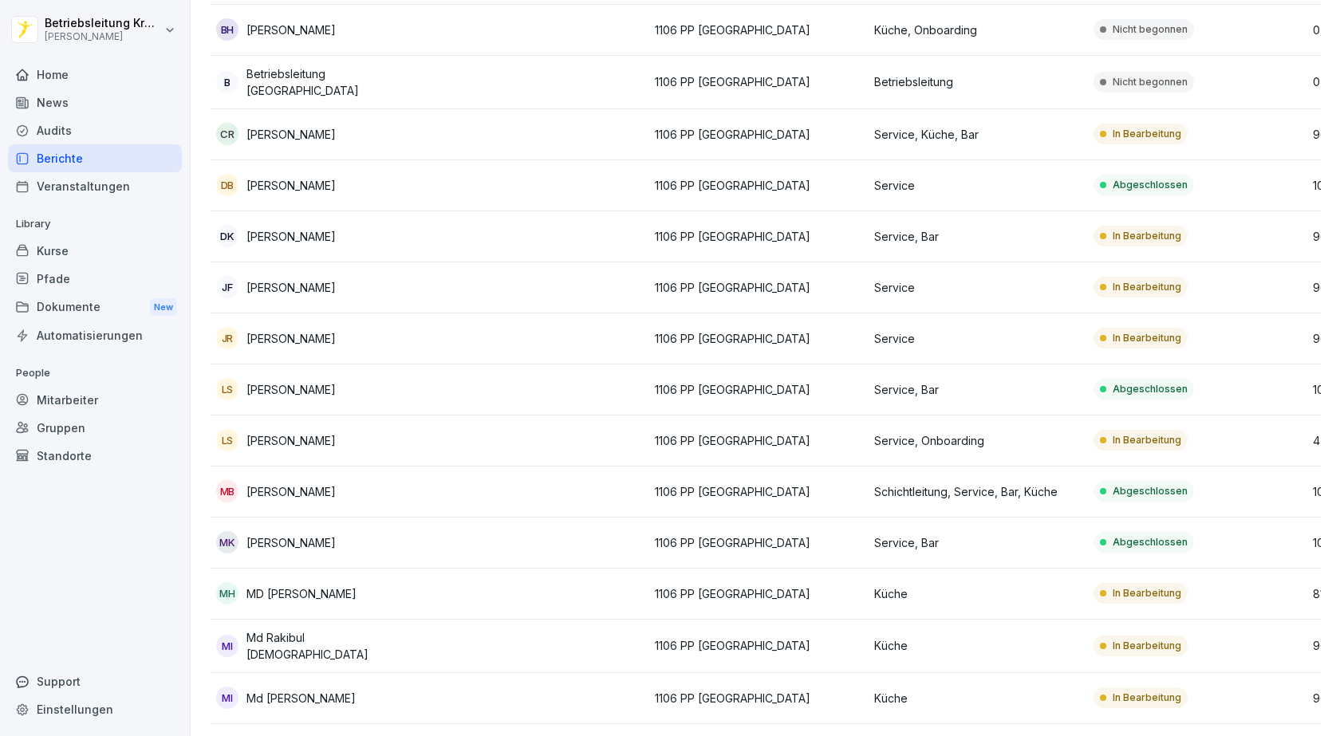
click at [1143, 444] on p "In Bearbeitung" at bounding box center [1147, 440] width 69 height 14
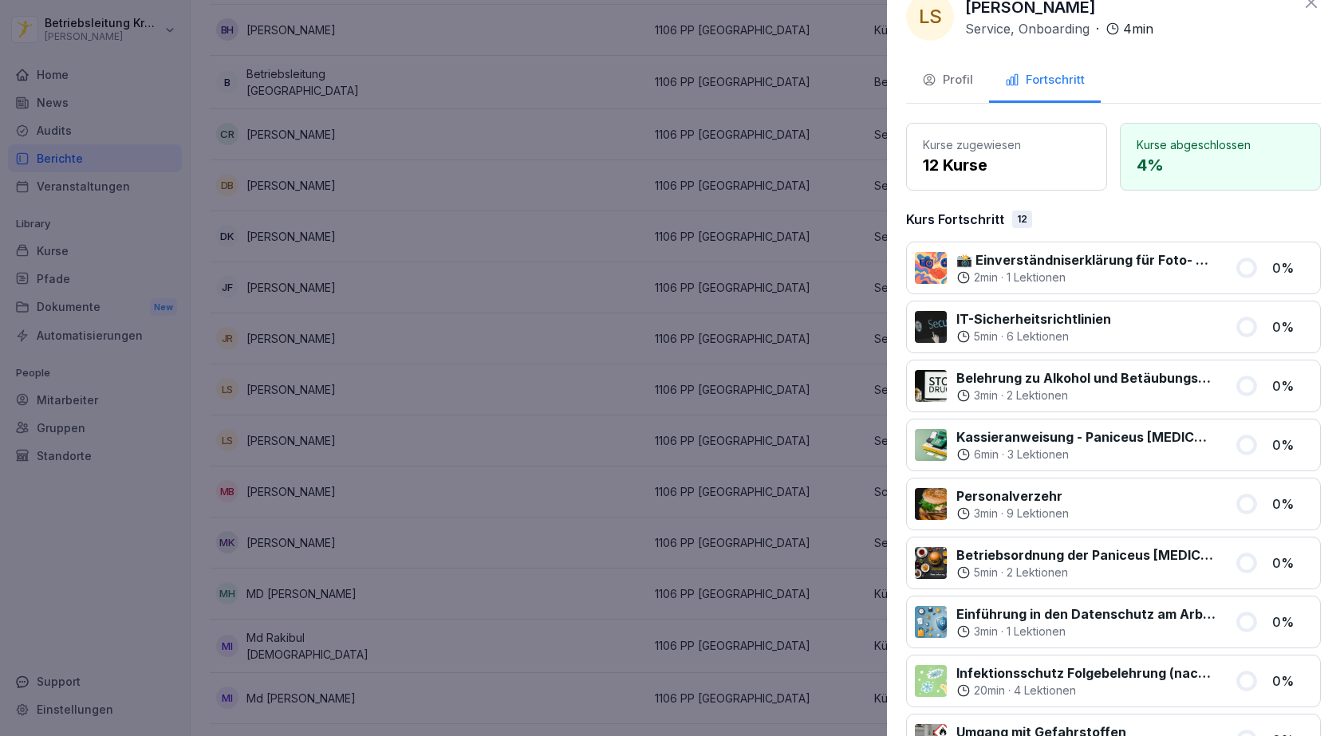
scroll to position [0, 0]
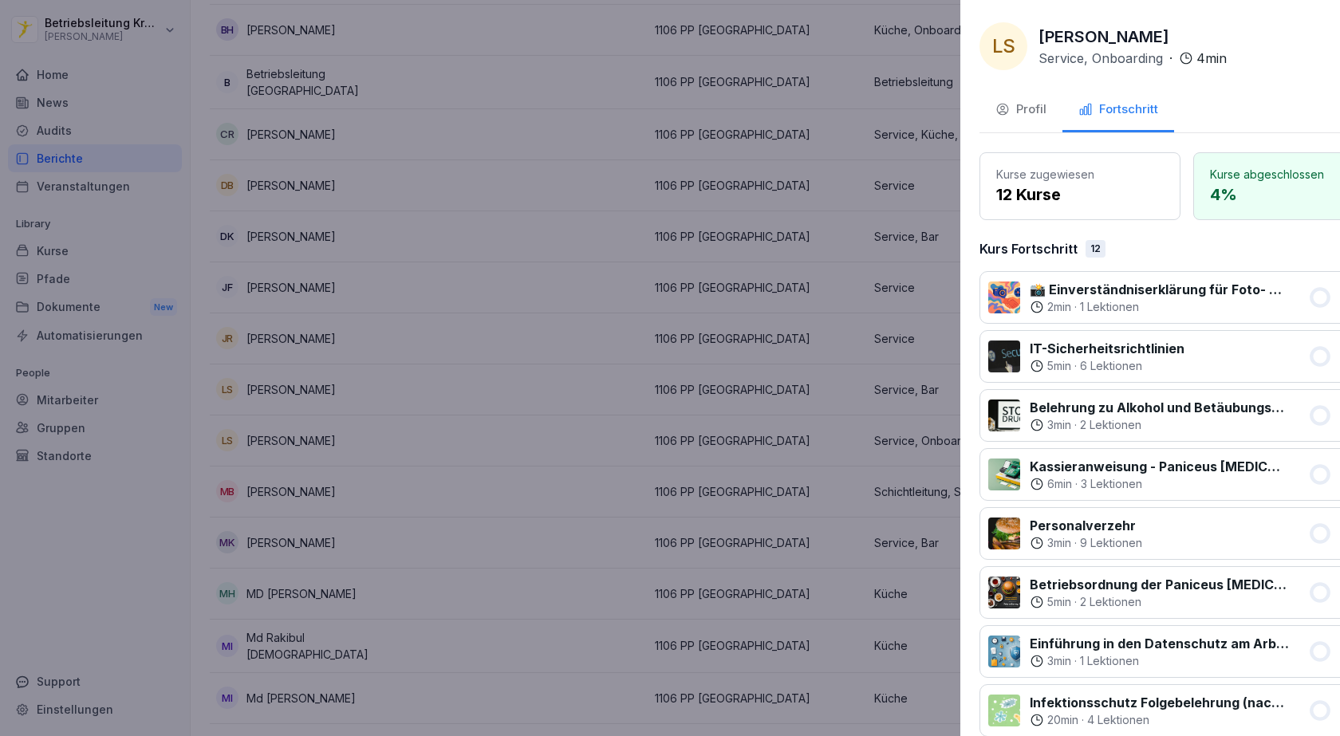
click at [569, 346] on div at bounding box center [670, 368] width 1340 height 736
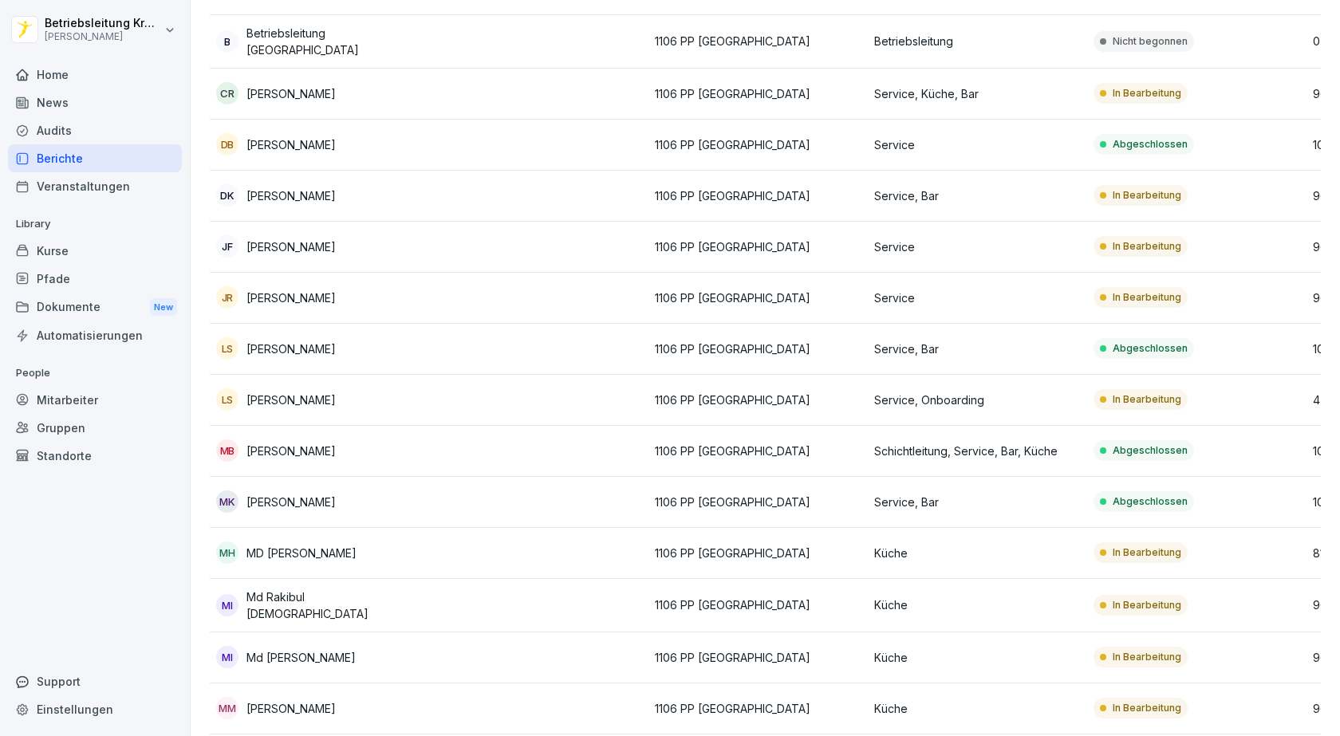
scroll to position [558, 0]
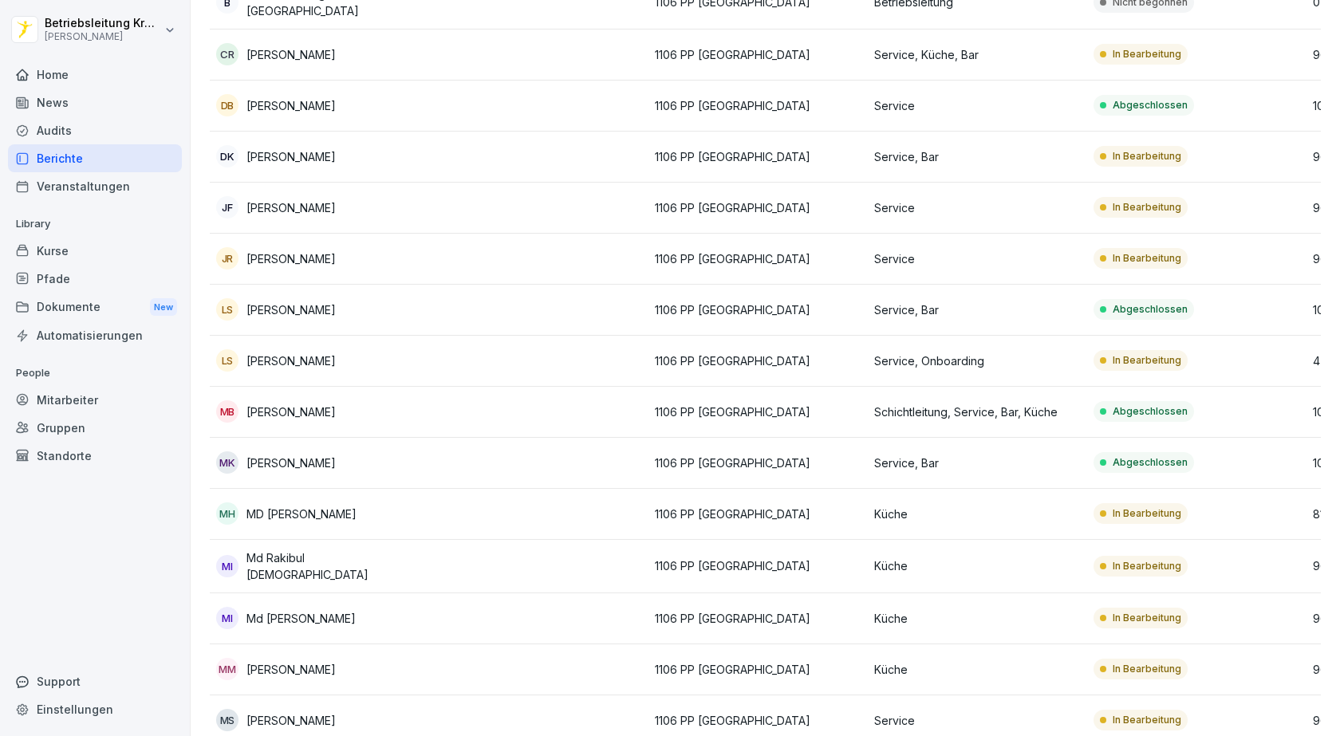
click at [1123, 408] on p "Abgeschlossen" at bounding box center [1150, 411] width 75 height 14
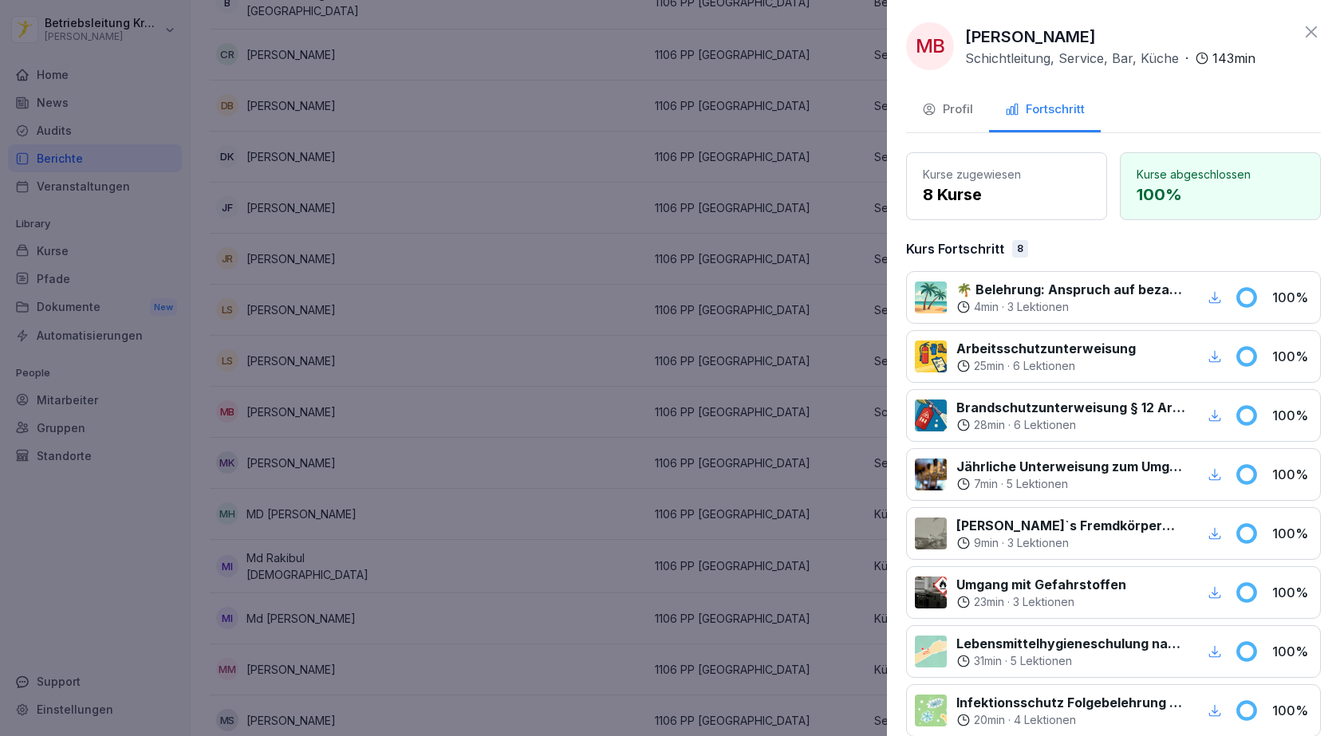
click at [725, 444] on div at bounding box center [670, 368] width 1340 height 736
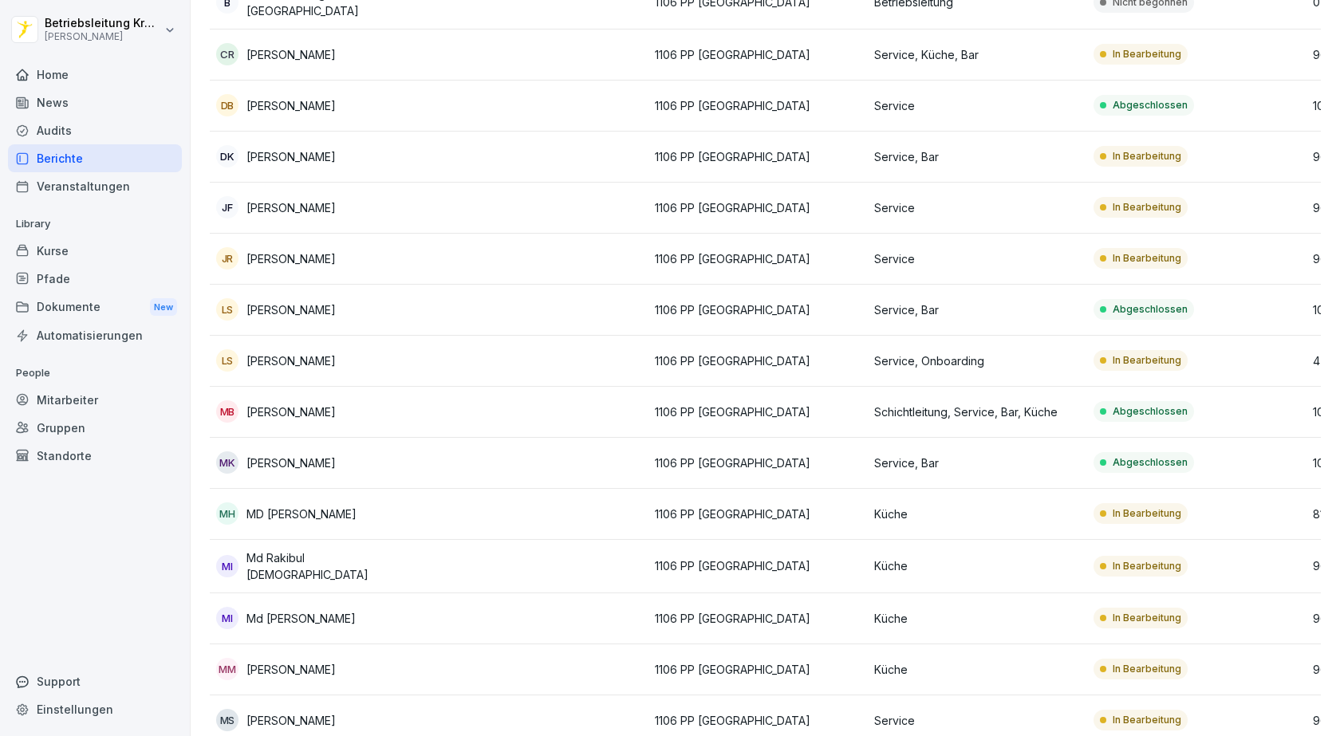
click at [1131, 515] on p "In Bearbeitung" at bounding box center [1147, 514] width 69 height 14
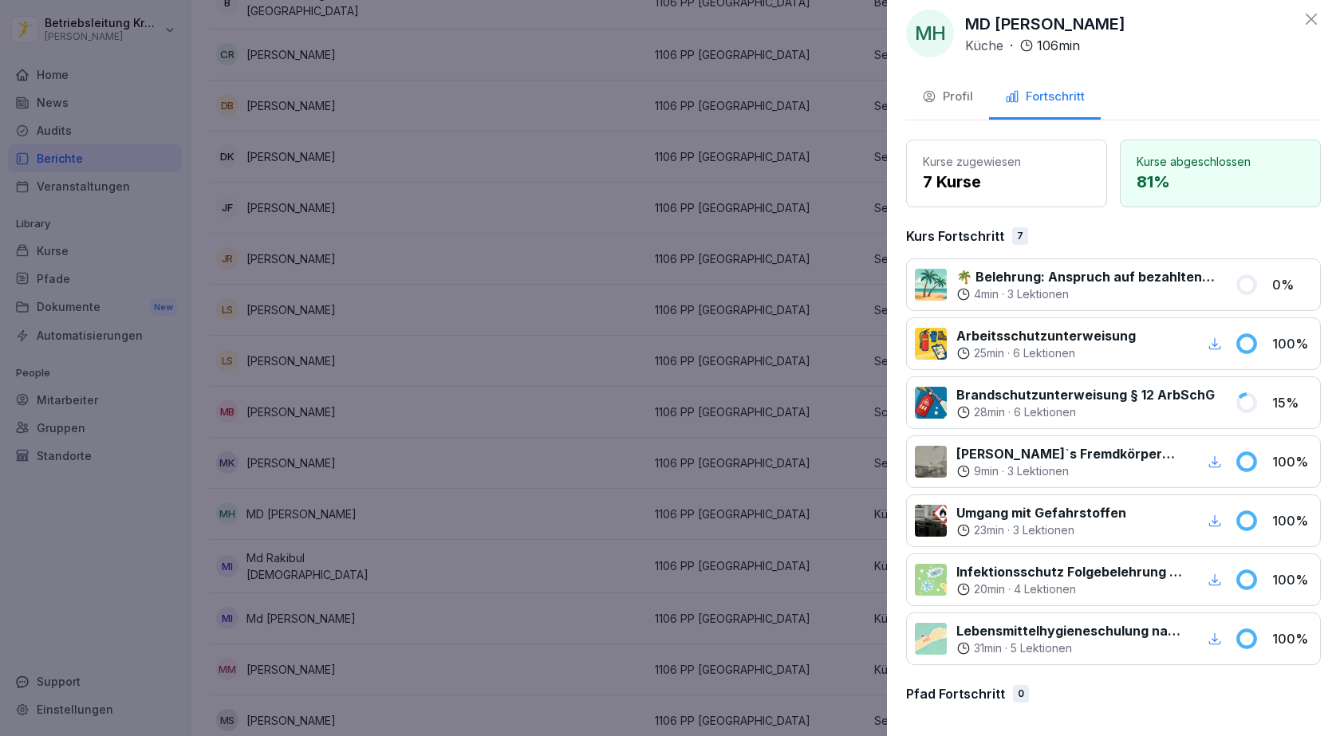
scroll to position [15, 0]
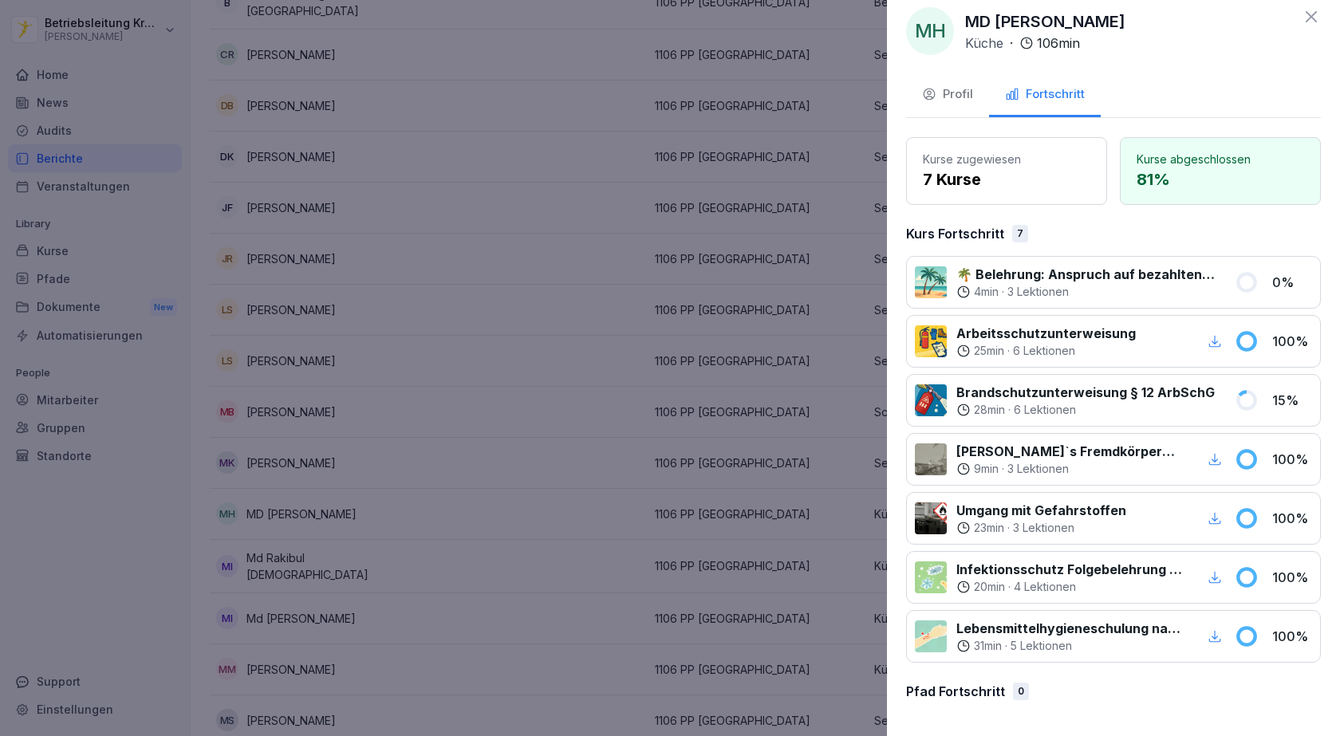
click at [535, 435] on div at bounding box center [670, 368] width 1340 height 736
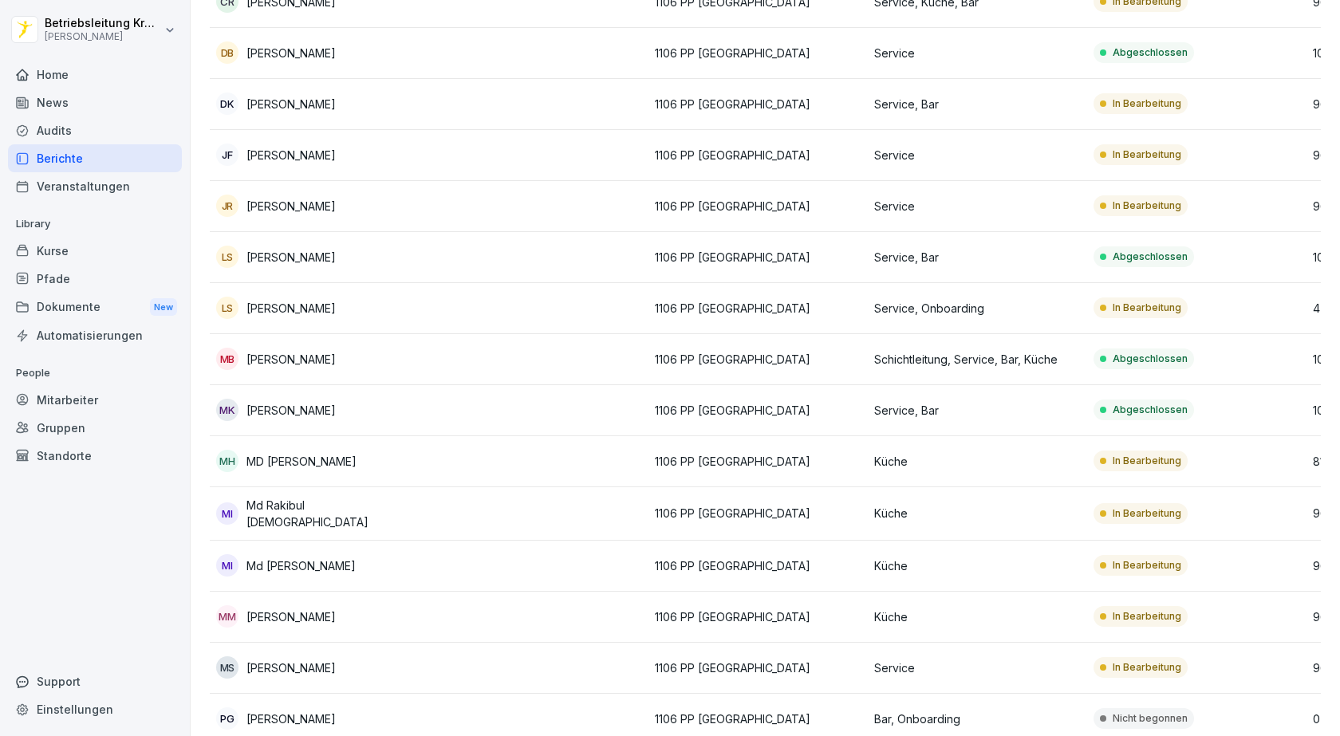
scroll to position [638, 0]
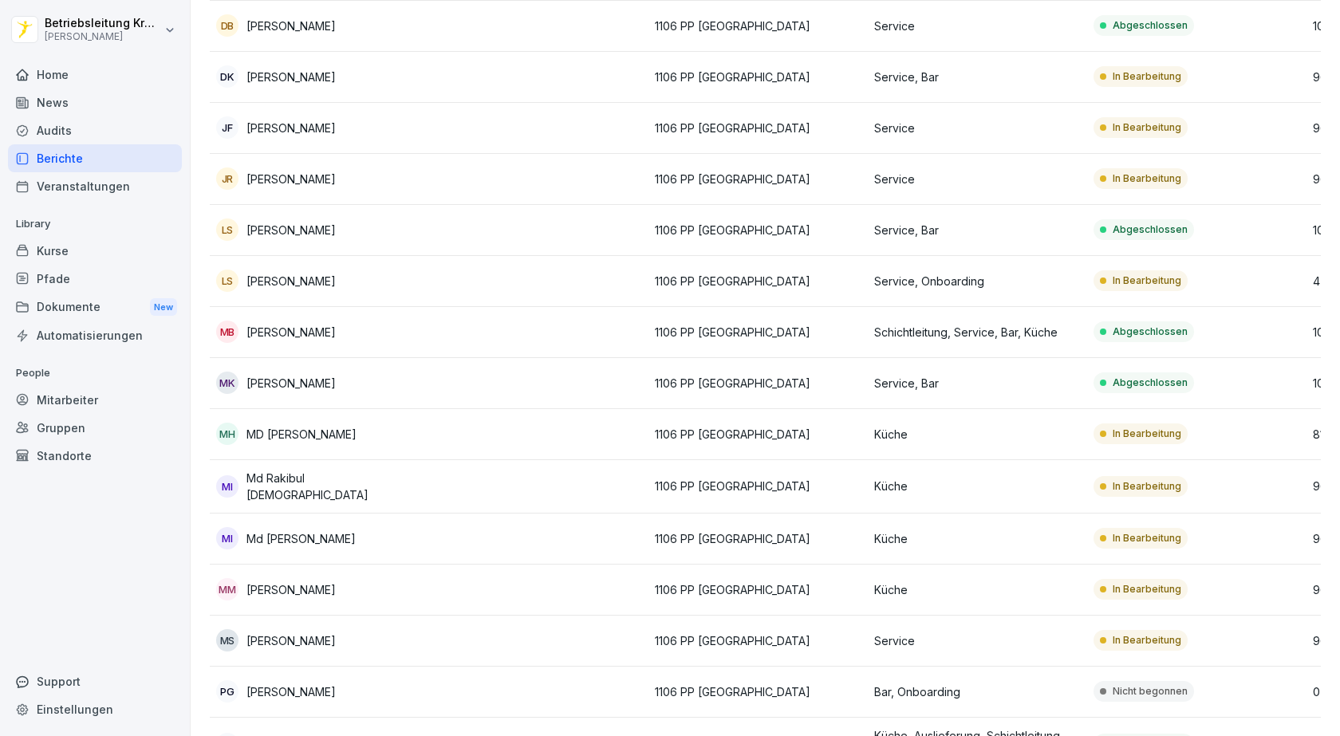
click at [1152, 479] on p "In Bearbeitung" at bounding box center [1147, 486] width 69 height 14
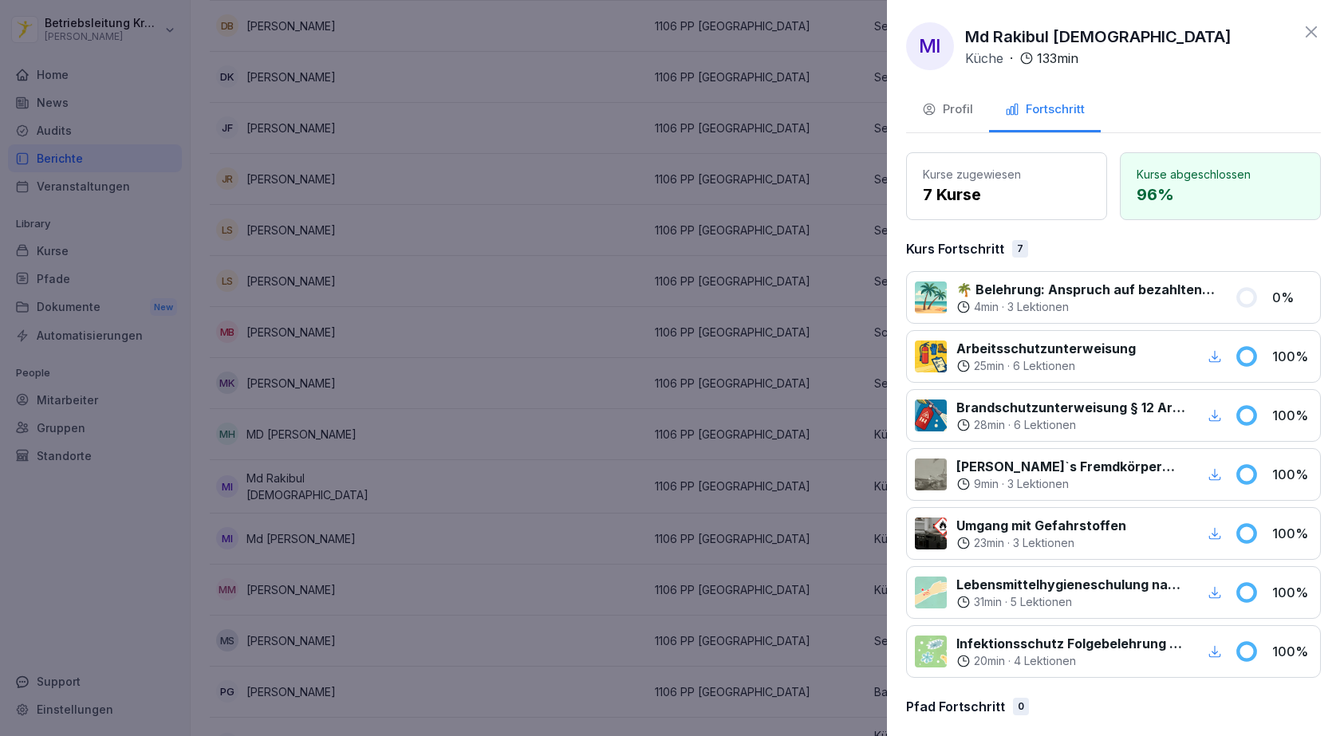
click at [485, 356] on div at bounding box center [670, 368] width 1340 height 736
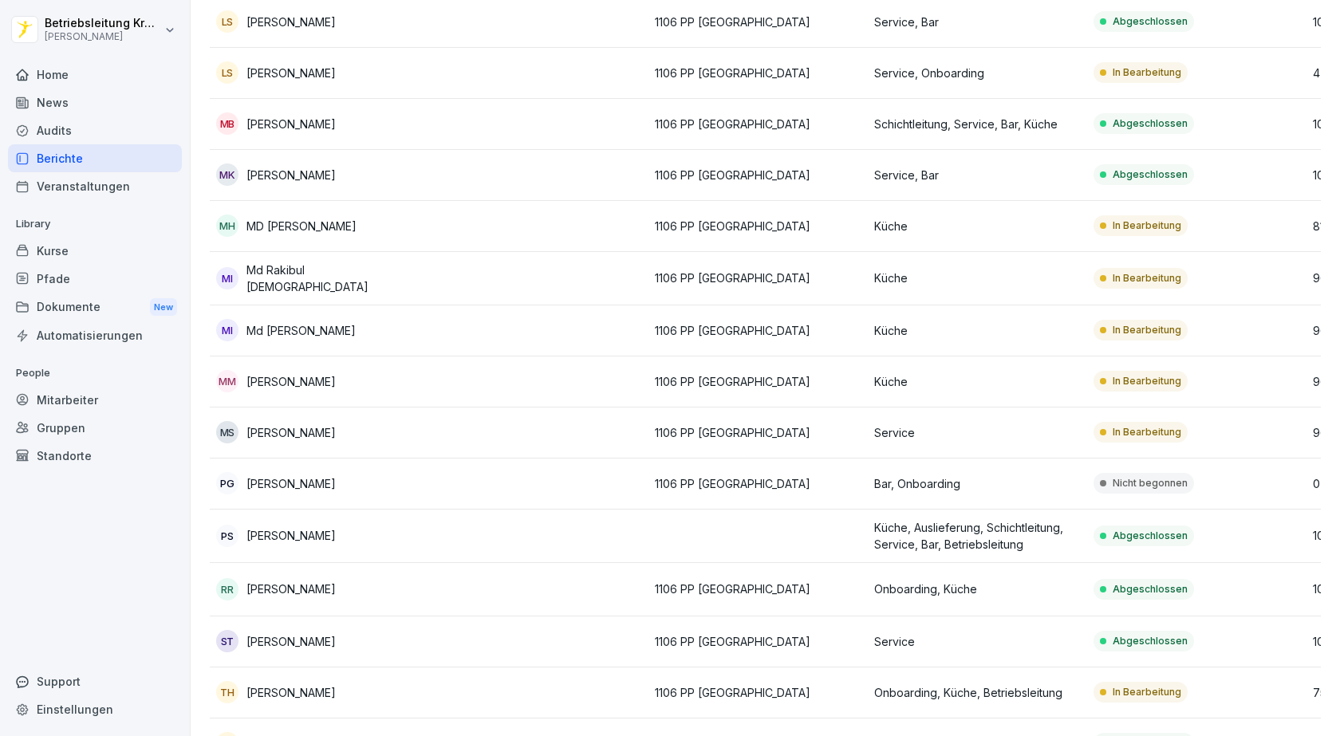
scroll to position [957, 0]
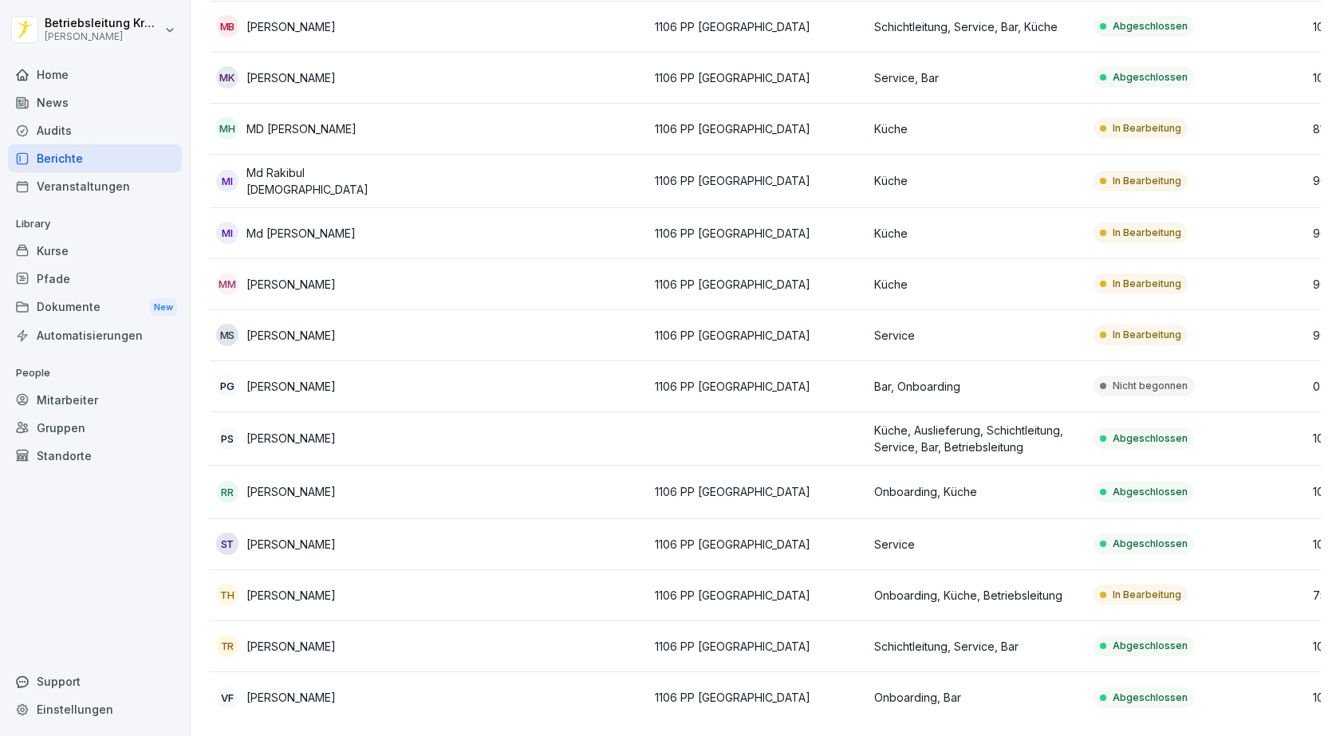
click at [396, 584] on div "TH [PERSON_NAME]" at bounding box center [319, 595] width 207 height 22
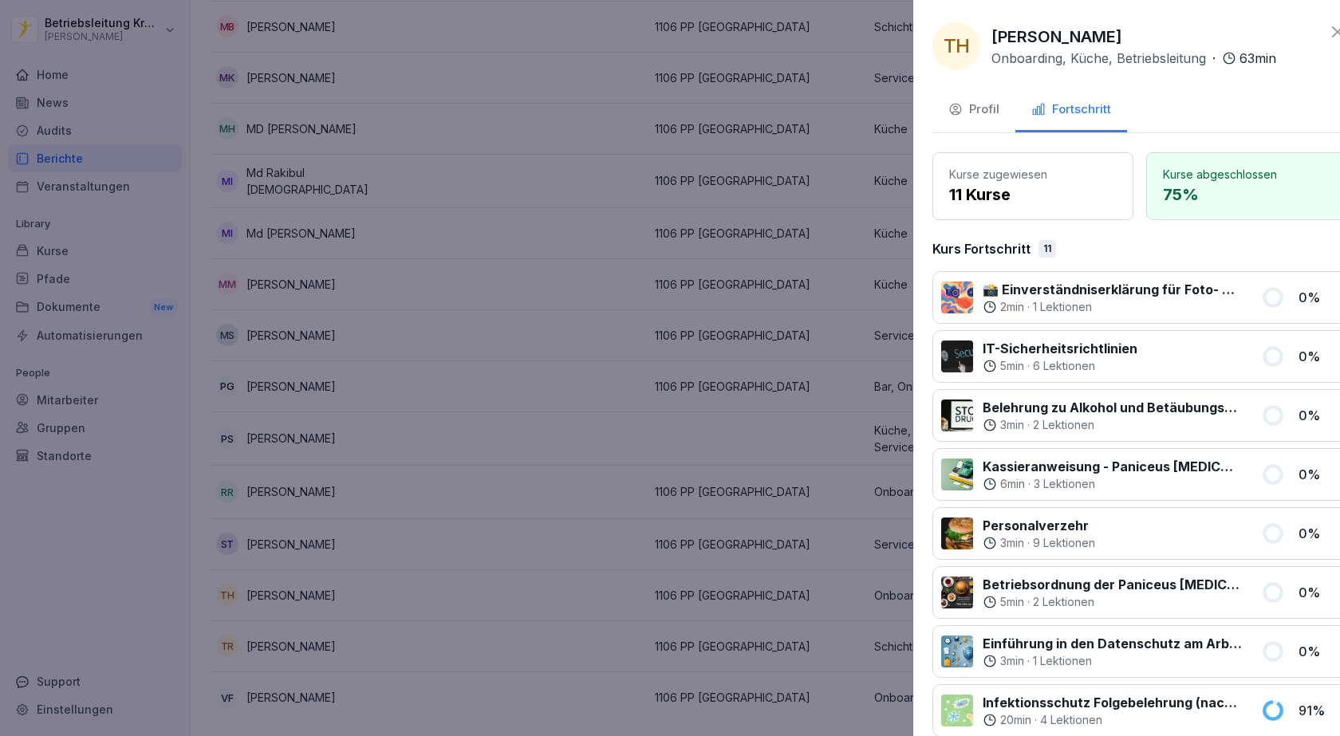
click at [502, 460] on div at bounding box center [670, 368] width 1340 height 736
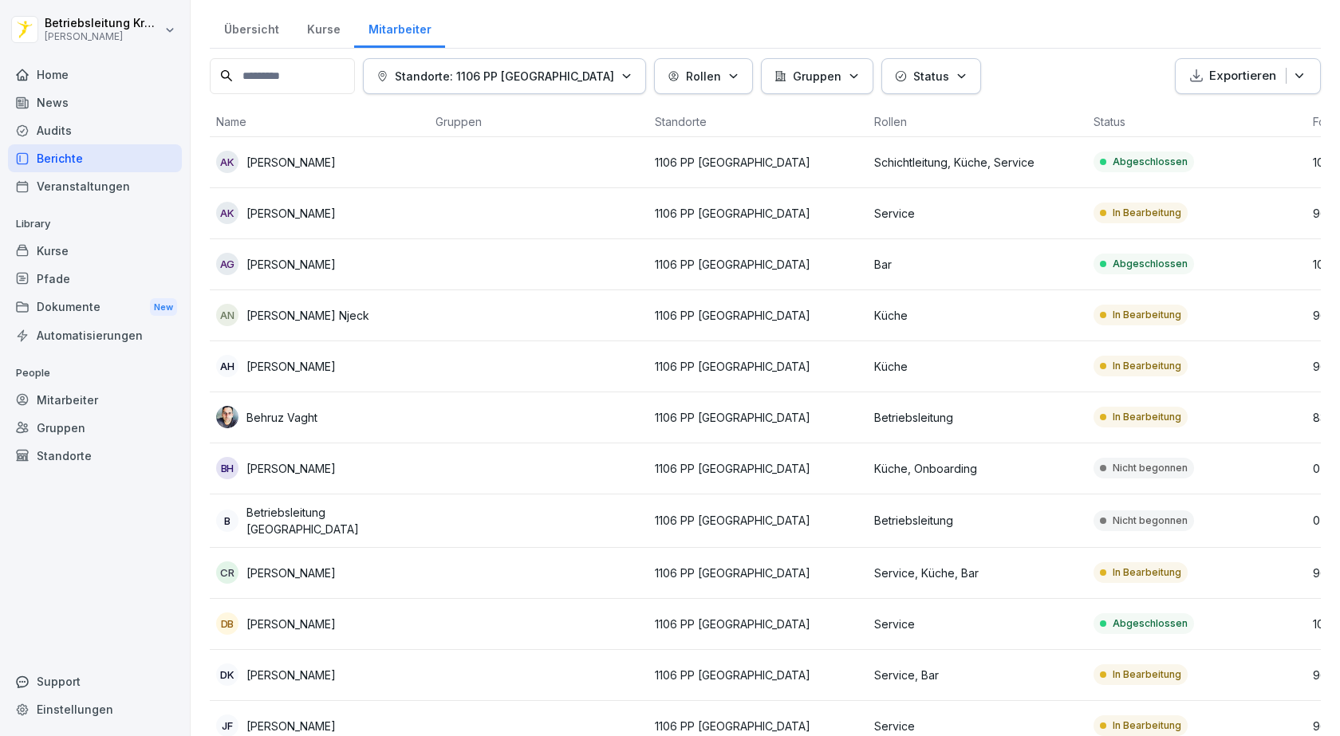
scroll to position [0, 0]
